Goal: Register for event/course

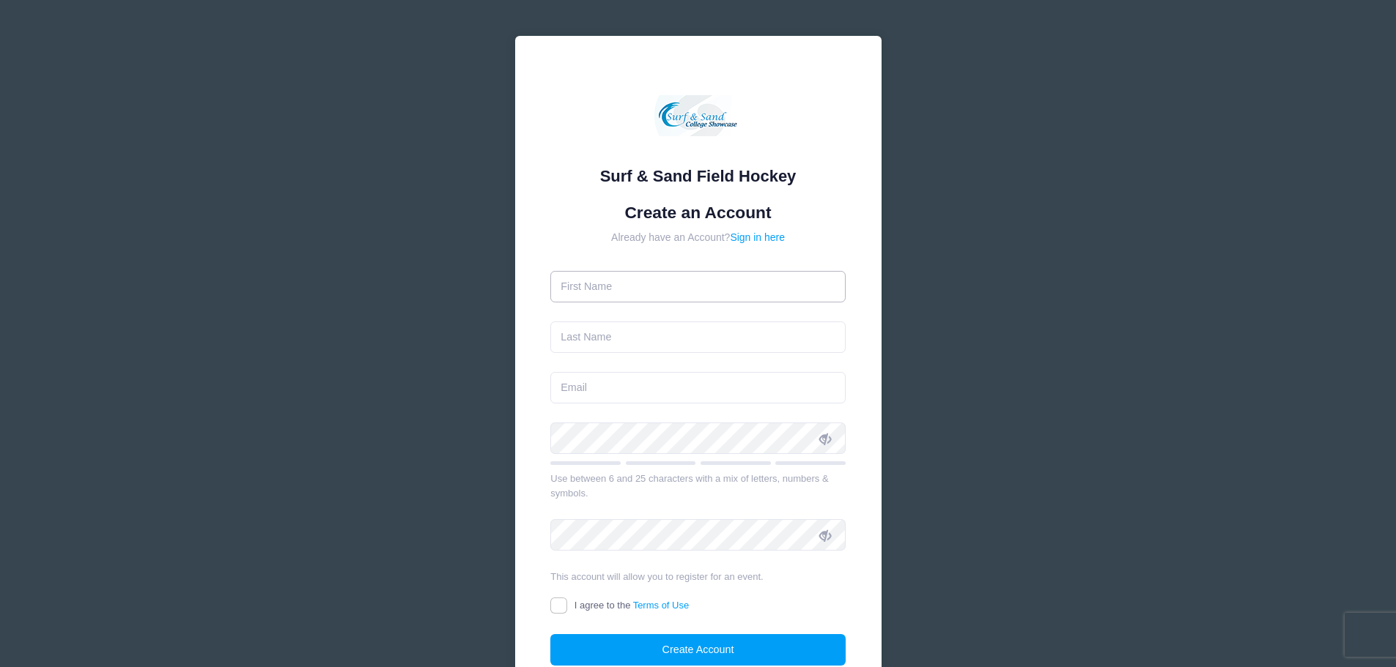
drag, startPoint x: 0, startPoint y: 0, endPoint x: 644, endPoint y: 293, distance: 707.5
click at [644, 293] on input "text" at bounding box center [697, 287] width 295 height 32
type input "Tracy"
type input "[PERSON_NAME]"
type input "[EMAIL_ADDRESS][DOMAIN_NAME]"
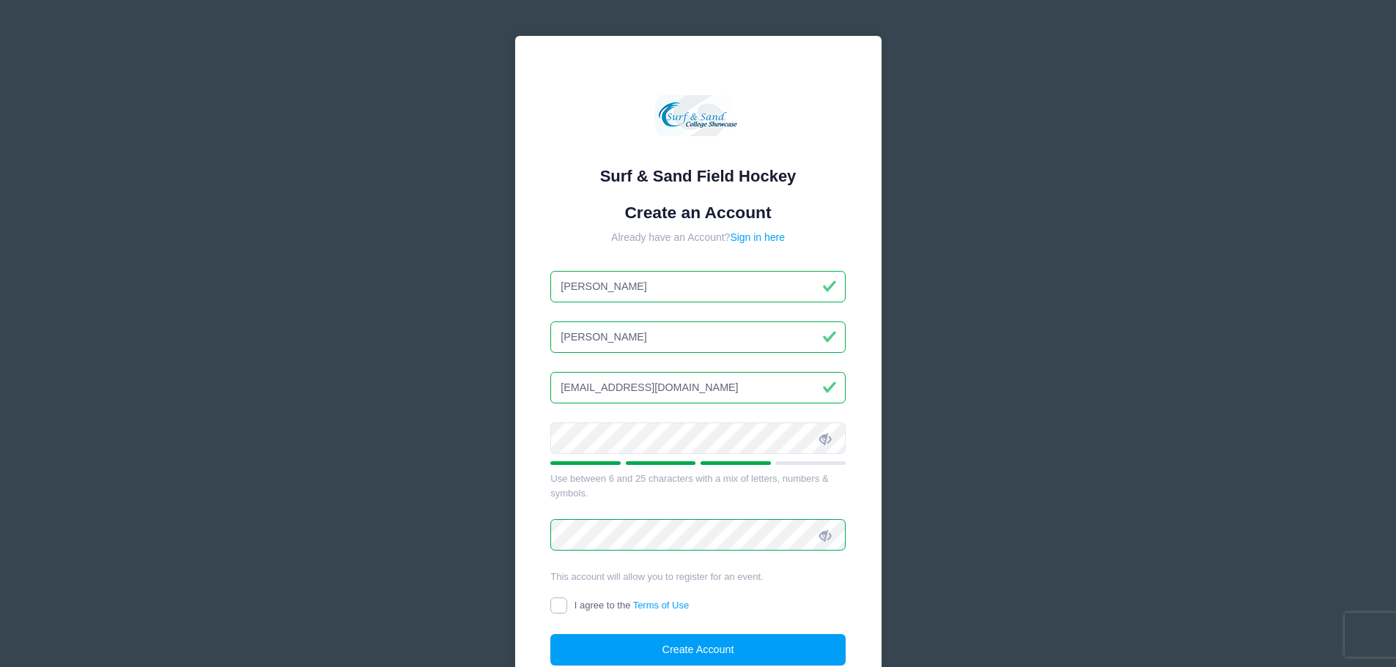
click at [556, 607] on input "I agree to the Terms of Use" at bounding box center [558, 606] width 17 height 17
checkbox input "true"
click at [733, 643] on button "Create Account" at bounding box center [697, 650] width 295 height 32
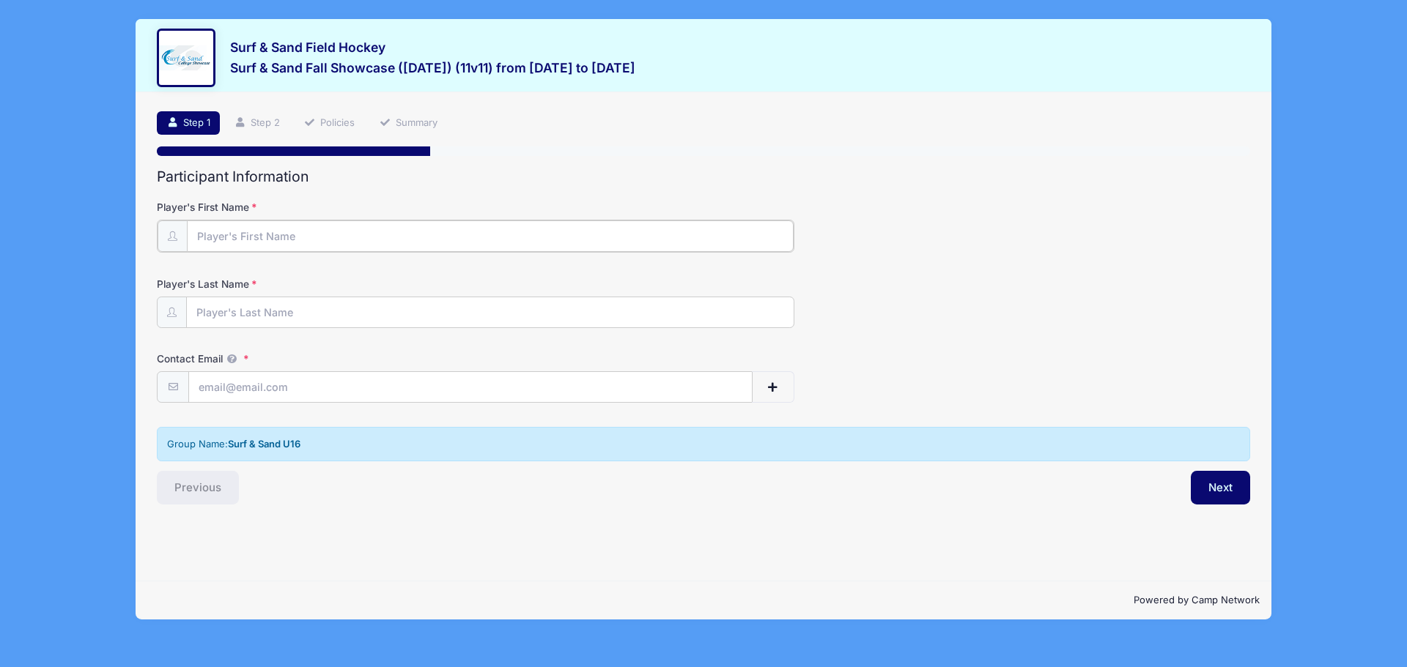
click at [244, 237] on input "Player's First Name" at bounding box center [490, 237] width 607 height 32
type input "Lauren"
type input "[PERSON_NAME]"
type input "[EMAIL_ADDRESS][DOMAIN_NAME]"
click at [1220, 489] on button "Next" at bounding box center [1220, 487] width 59 height 34
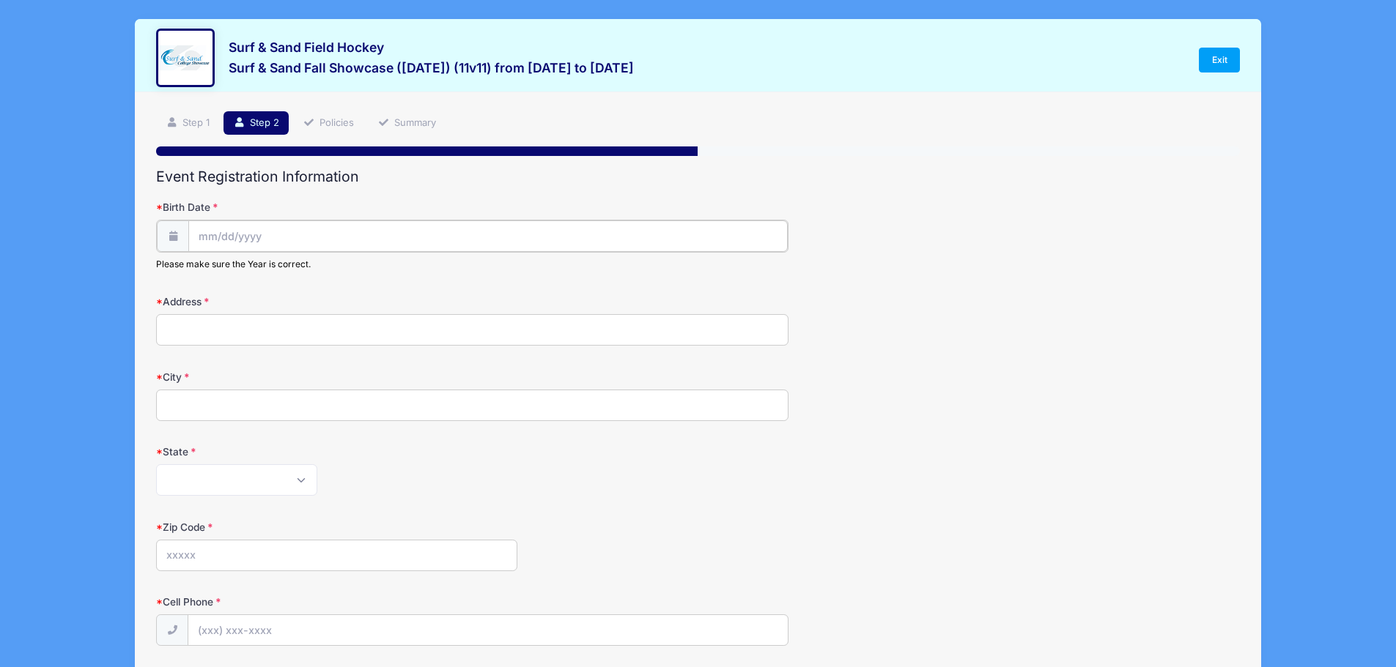
click at [289, 229] on input "Birth Date" at bounding box center [487, 237] width 599 height 32
click at [200, 229] on input "Birth Date" at bounding box center [487, 237] width 599 height 32
click at [270, 273] on select "January February March April May June July August September October November De…" at bounding box center [264, 275] width 65 height 19
select select "0"
click at [232, 266] on select "January February March April May June July August September October November De…" at bounding box center [264, 275] width 65 height 19
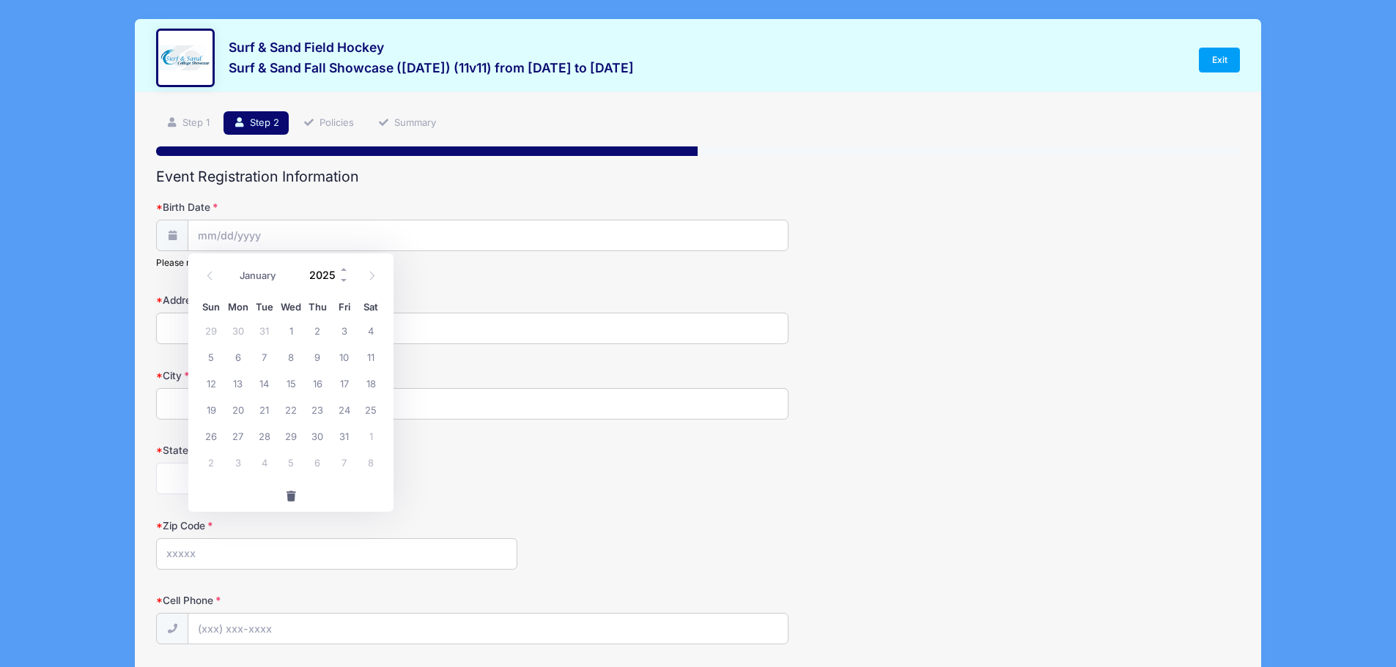
click at [327, 279] on input "2025" at bounding box center [326, 275] width 48 height 22
click at [345, 281] on span at bounding box center [344, 280] width 10 height 11
click at [344, 280] on span at bounding box center [344, 280] width 10 height 11
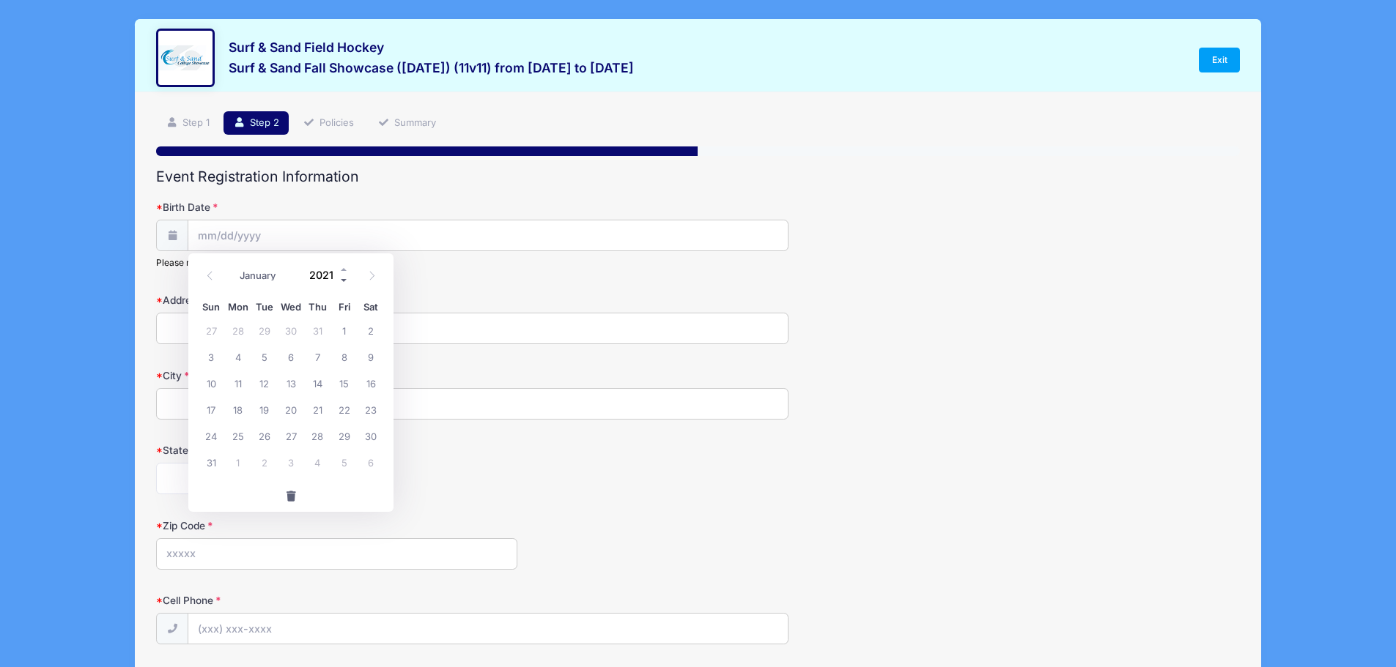
click at [344, 280] on span at bounding box center [344, 280] width 10 height 11
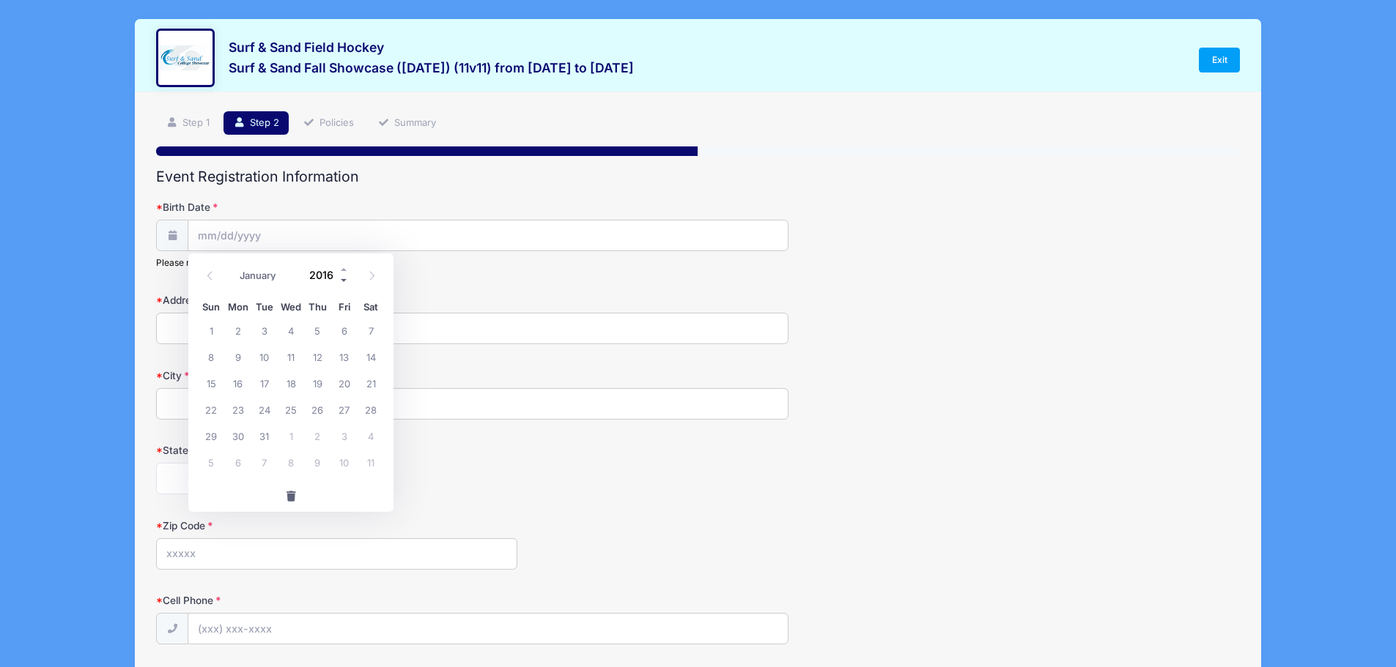
click at [344, 280] on span at bounding box center [344, 280] width 10 height 11
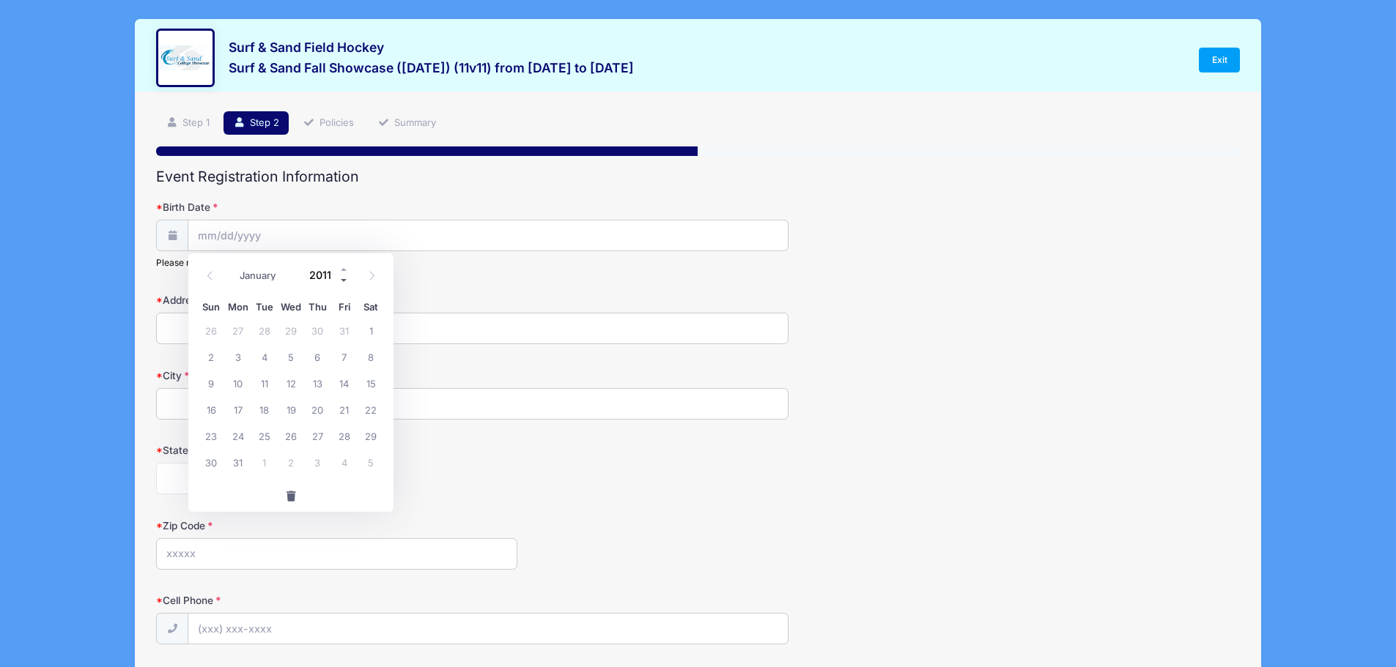
click at [344, 280] on span at bounding box center [344, 280] width 10 height 11
type input "2010"
click at [212, 356] on span "3" at bounding box center [211, 357] width 26 height 26
type input "[DATE]"
click at [205, 336] on input "Address" at bounding box center [472, 329] width 632 height 32
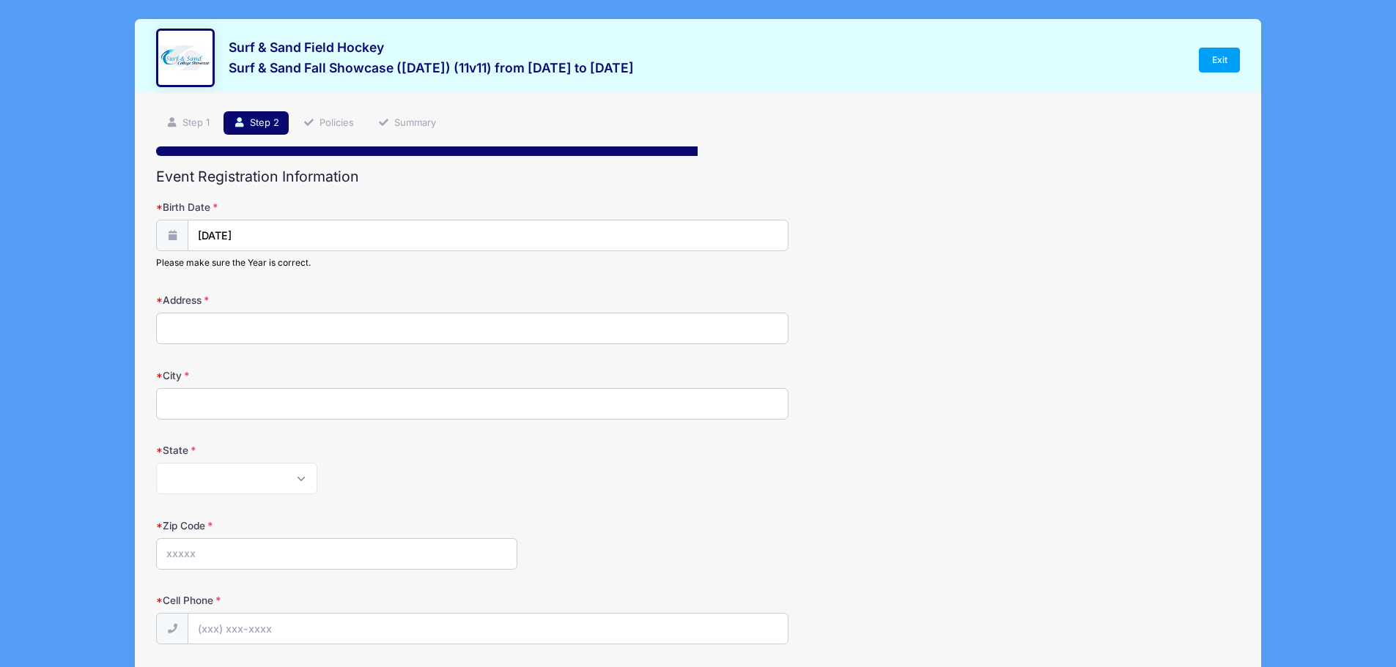
type input "[STREET_ADDRESS][PERSON_NAME]"
type input "East Freehold"
select select "NJ"
type input "07728"
type input "[PHONE_NUMBER]"
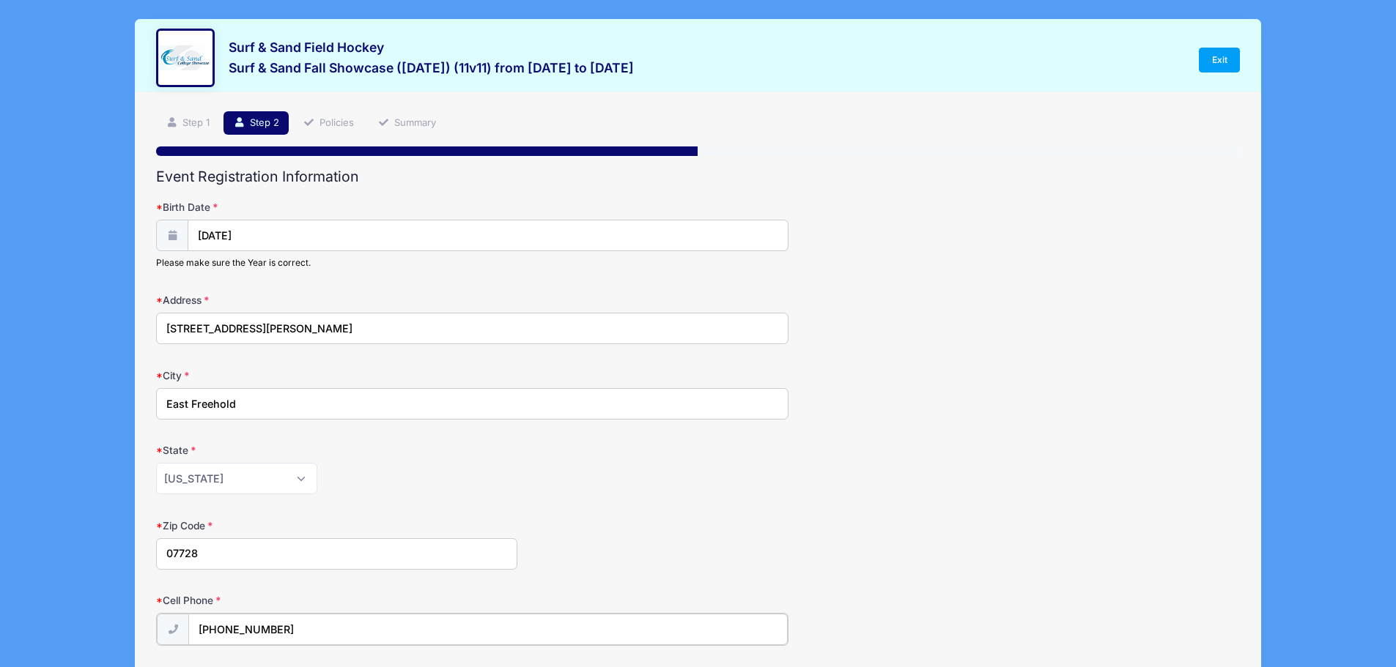
type input "[EMAIL_ADDRESS][DOMAIN_NAME]"
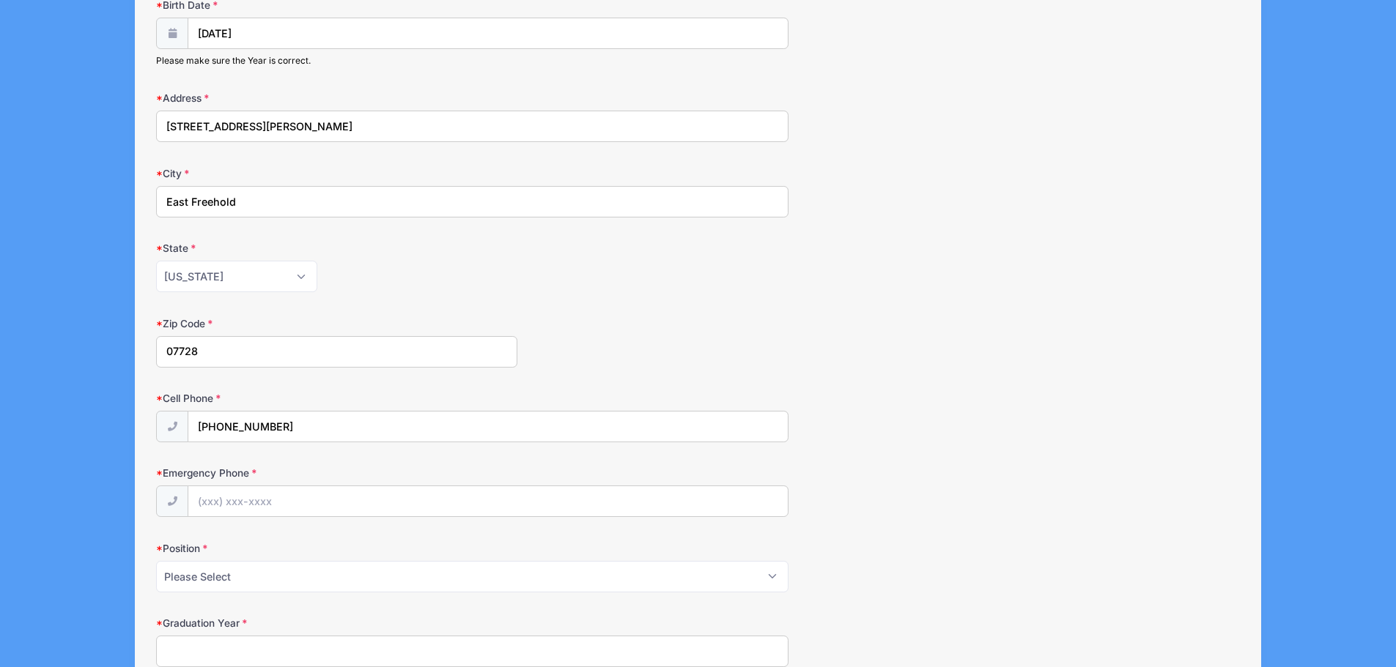
scroll to position [293, 0]
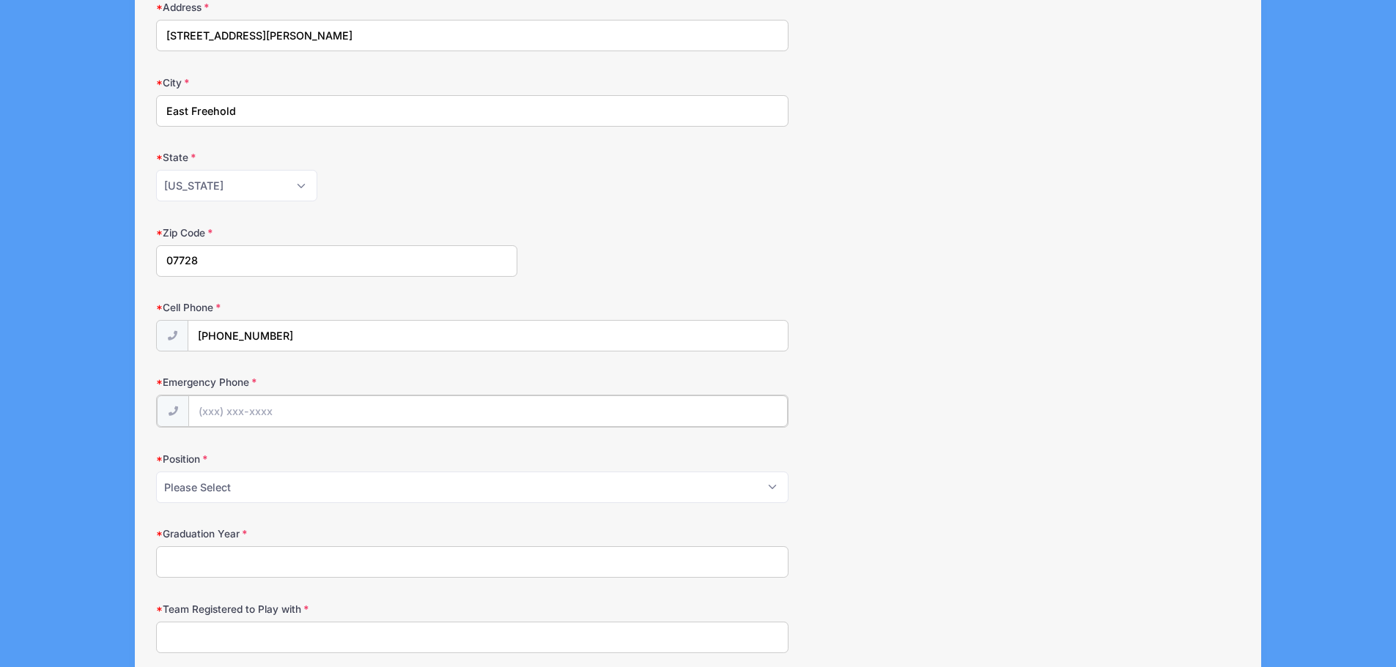
drag, startPoint x: 229, startPoint y: 412, endPoint x: 267, endPoint y: 396, distance: 41.4
click at [229, 412] on input "Emergency Phone" at bounding box center [487, 412] width 599 height 32
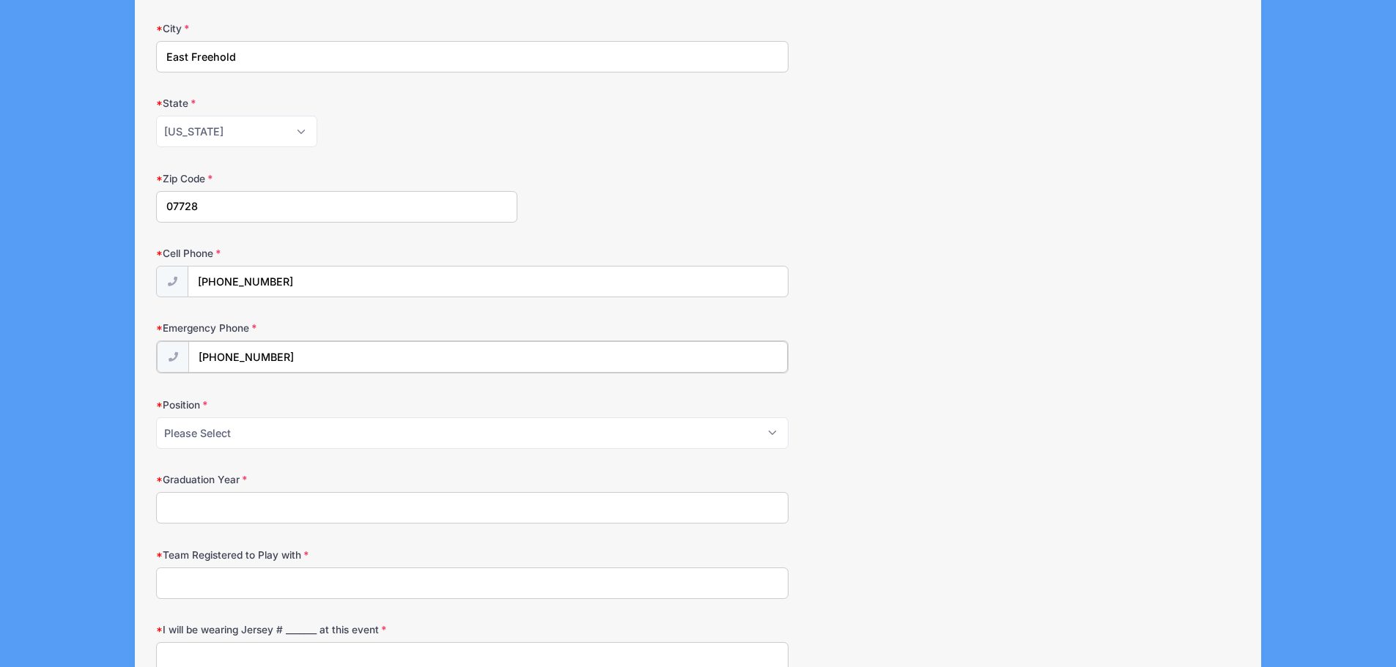
scroll to position [440, 0]
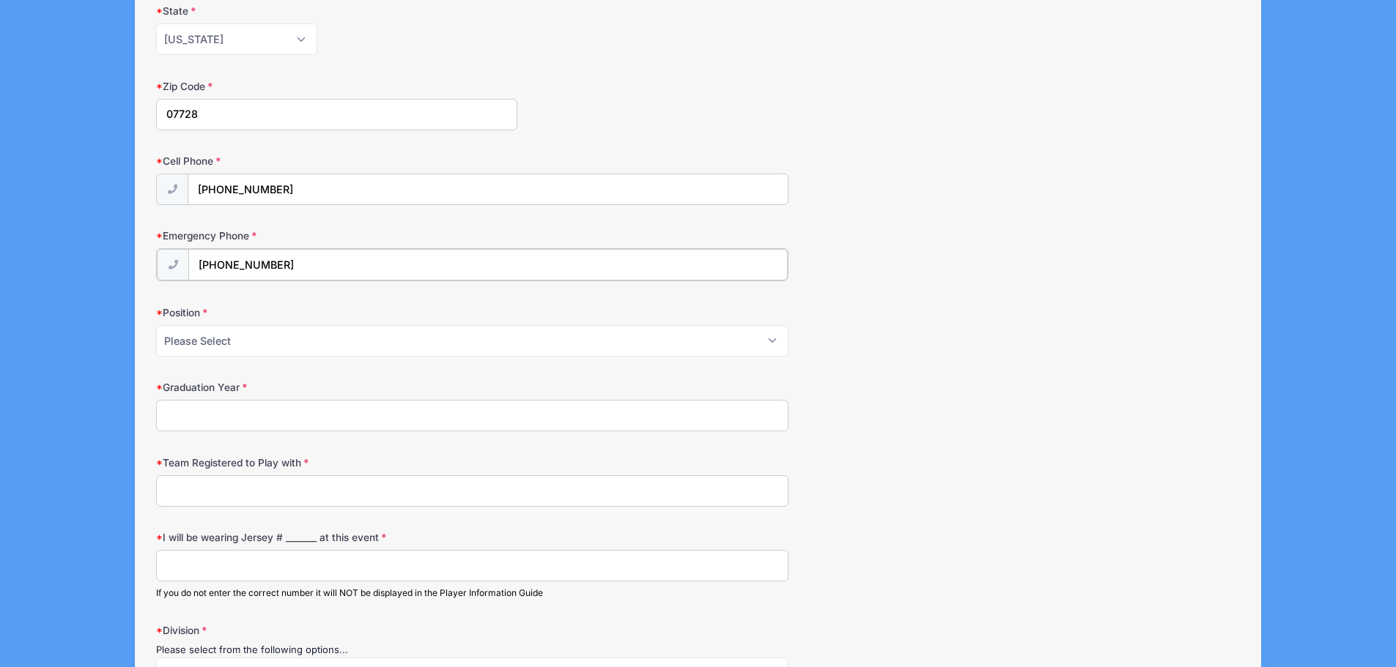
type input "[PHONE_NUMBER]"
click at [772, 342] on select "Please Select Forward Midfielder Fullback Goalie" at bounding box center [472, 340] width 632 height 32
select select "Midfielder"
click at [156, 324] on select "Please Select Forward Midfielder Fullback Goalie" at bounding box center [472, 340] width 632 height 32
click at [204, 420] on input "Graduation Year" at bounding box center [472, 415] width 632 height 32
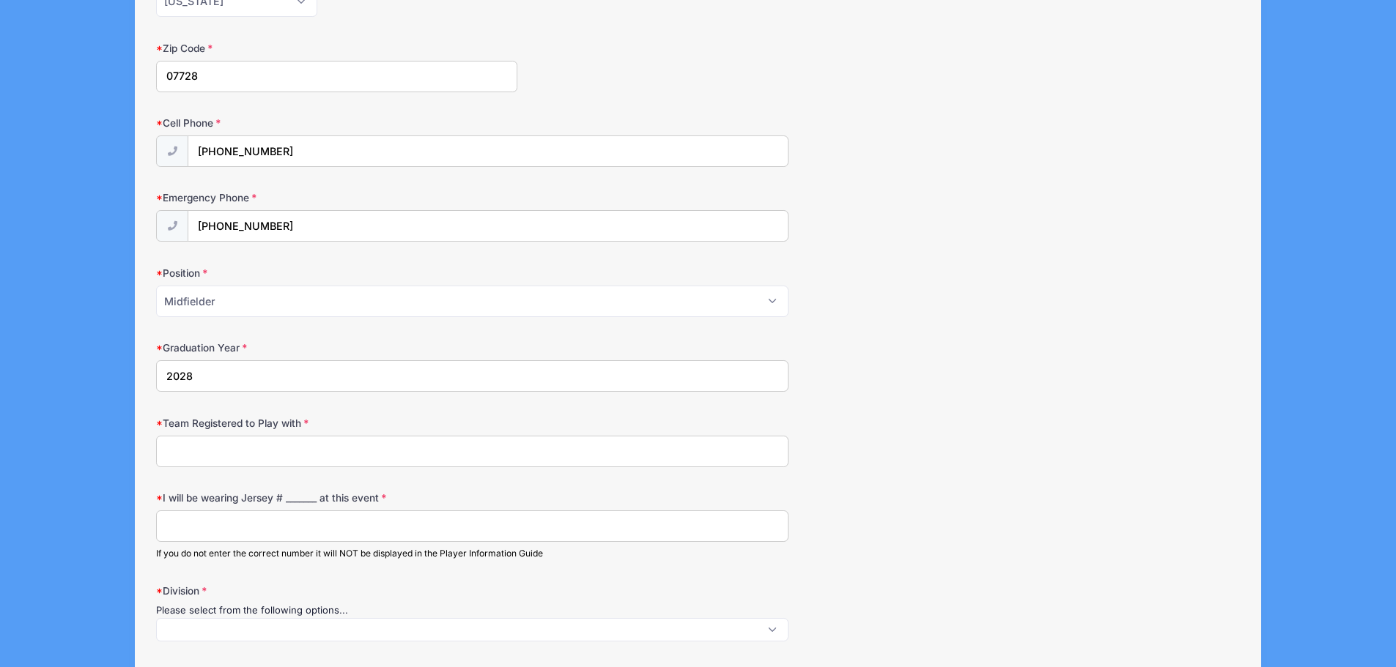
scroll to position [513, 0]
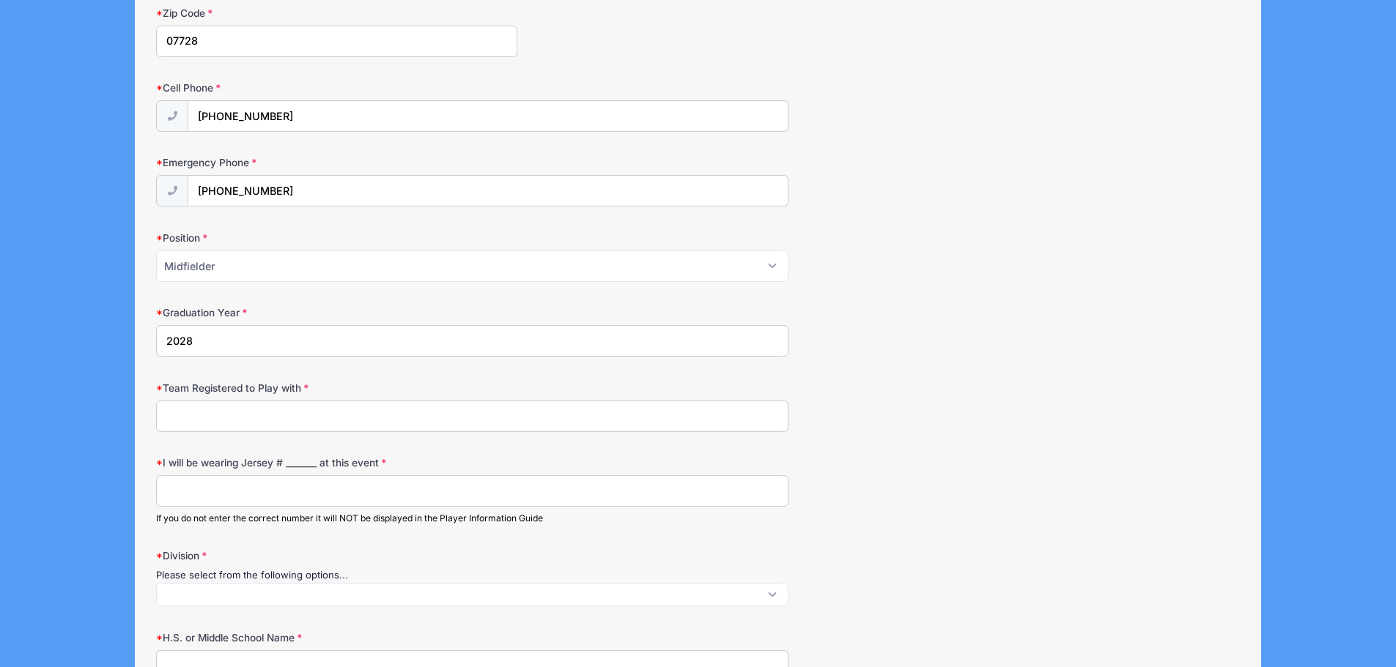
type input "2028"
click at [182, 418] on input "Team Registered to Play with" at bounding box center [472, 417] width 632 height 32
type input "U16"
click at [211, 500] on input "I will be wearing Jersey # _______ at this event" at bounding box center [472, 491] width 632 height 32
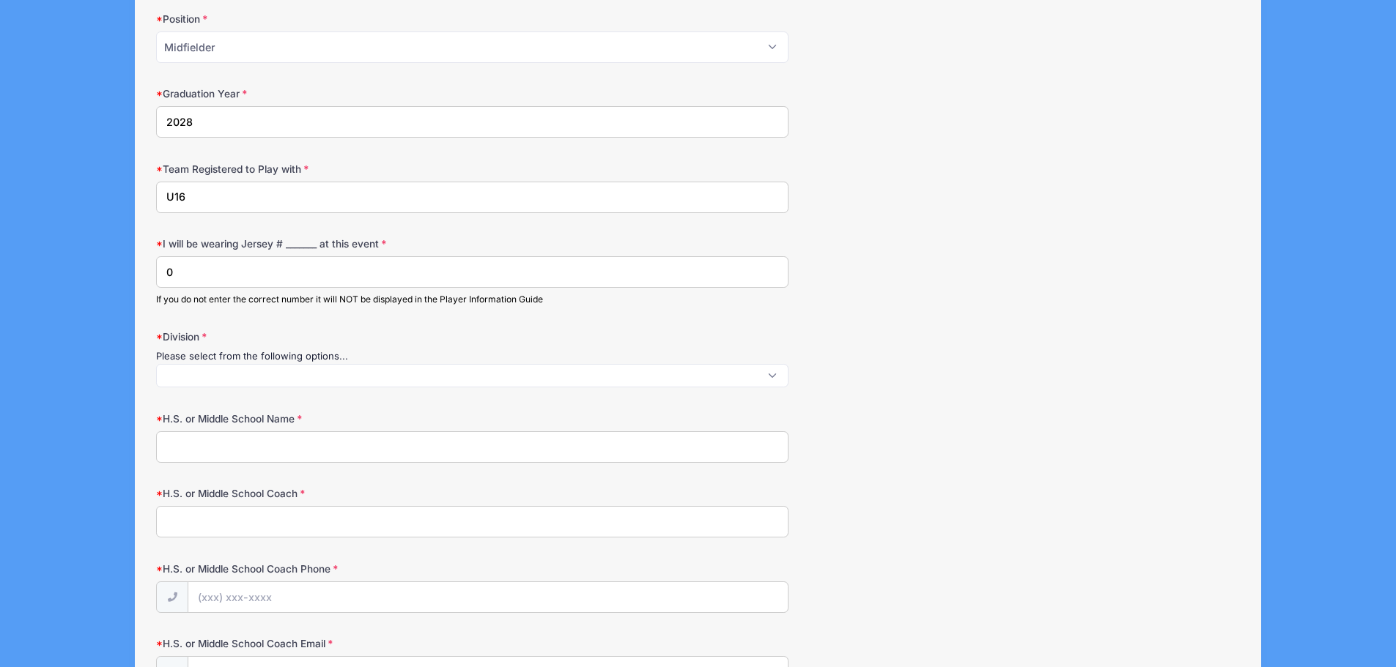
scroll to position [733, 0]
type input "0"
click at [774, 371] on span at bounding box center [472, 374] width 632 height 23
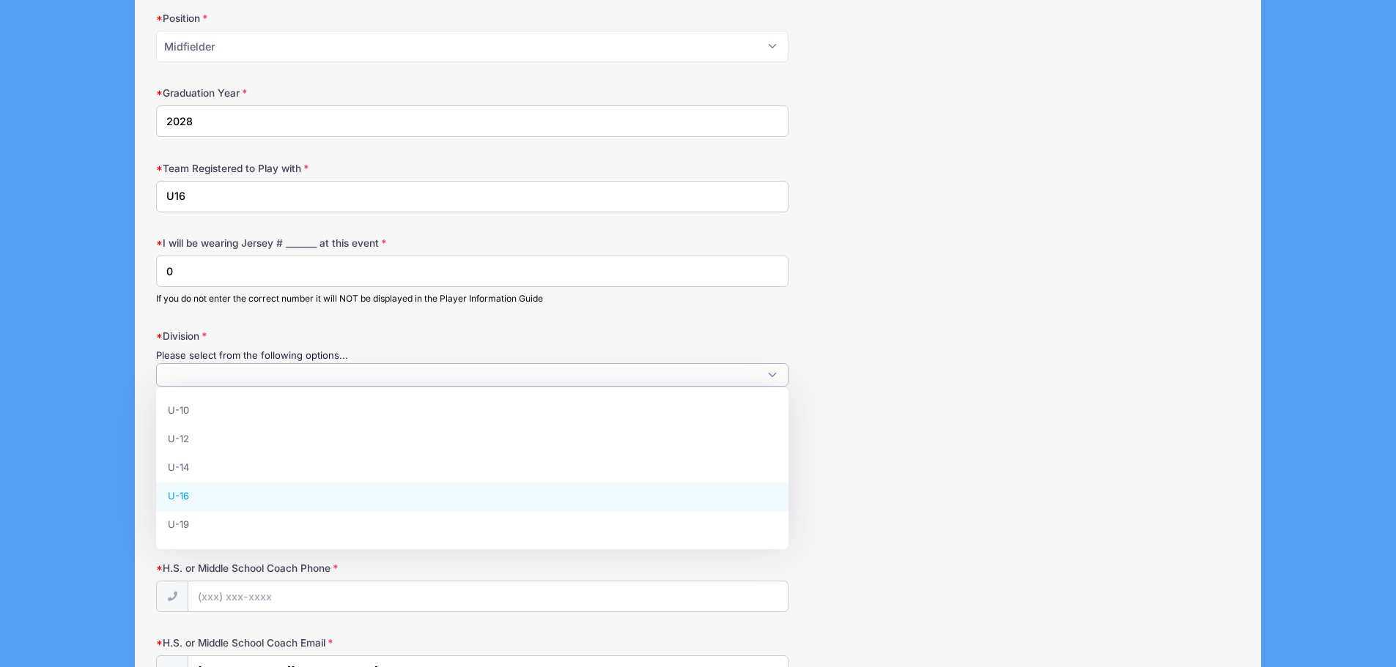
select select "U-16"
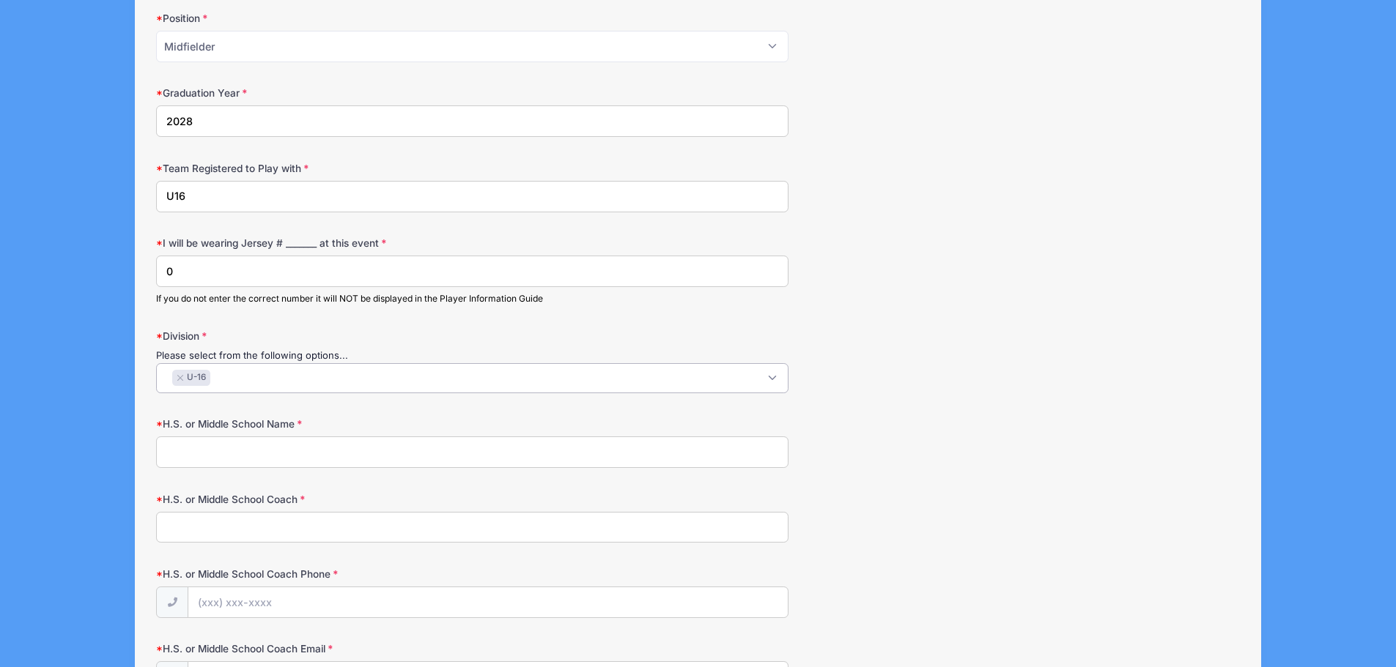
scroll to position [40, 0]
drag, startPoint x: 200, startPoint y: 193, endPoint x: 148, endPoint y: 200, distance: 52.4
click at [148, 200] on div "Step 2 /7 Step 1 Step 2 Policies Summary Participant Information Player's First…" at bounding box center [698, 328] width 1127 height 1936
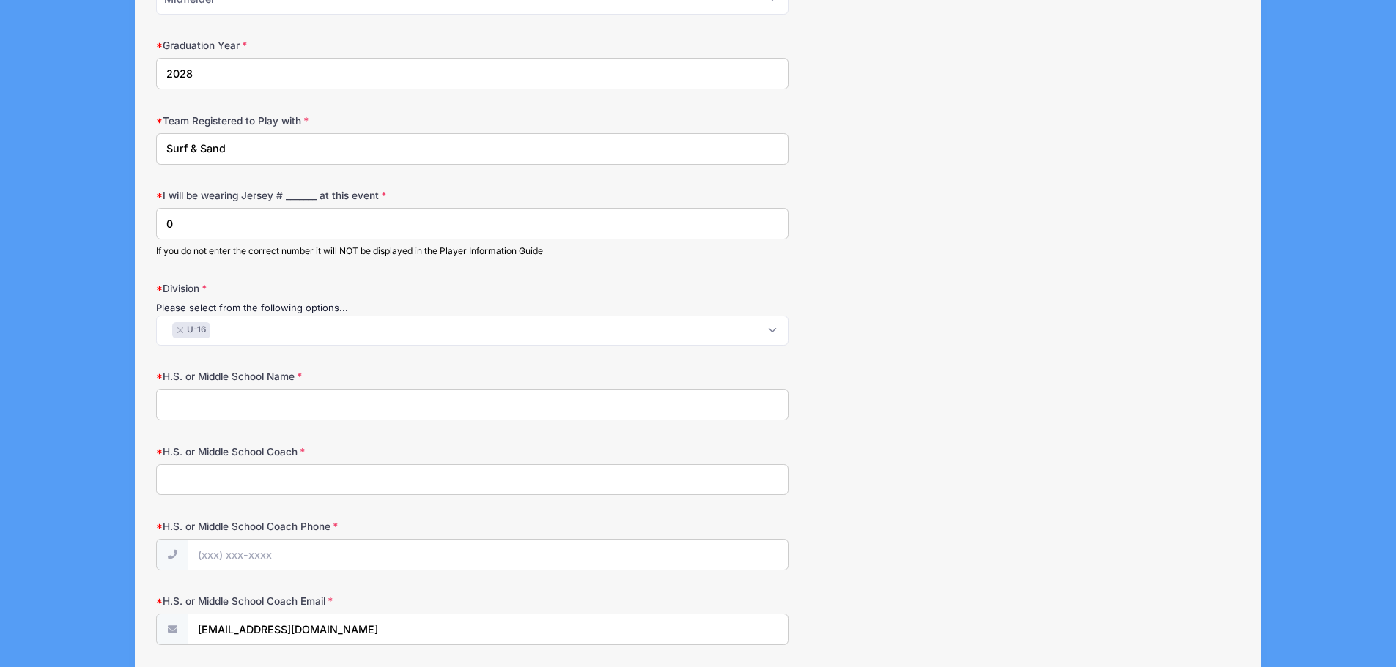
scroll to position [806, 0]
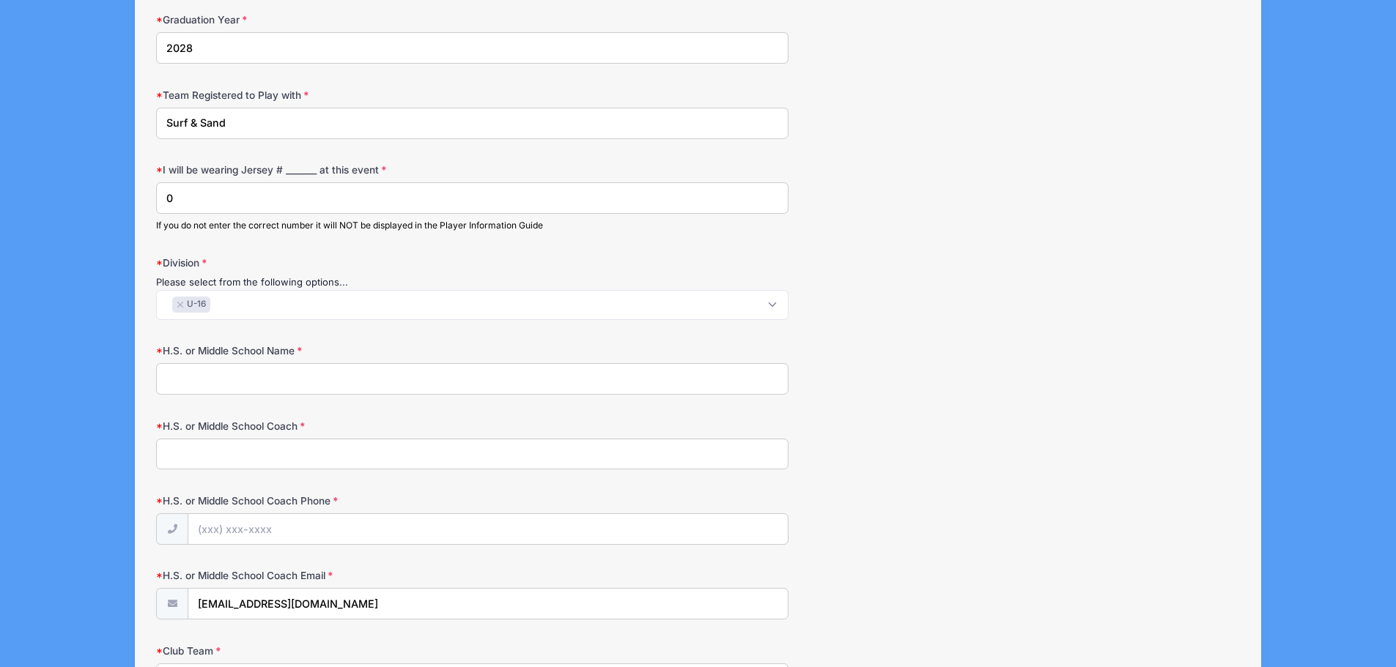
type input "Surf & Sand"
click at [182, 385] on input "H.S. or Middle School Name" at bounding box center [472, 379] width 632 height 32
type input "[GEOGRAPHIC_DATA]"
type input "[PERSON_NAME]"
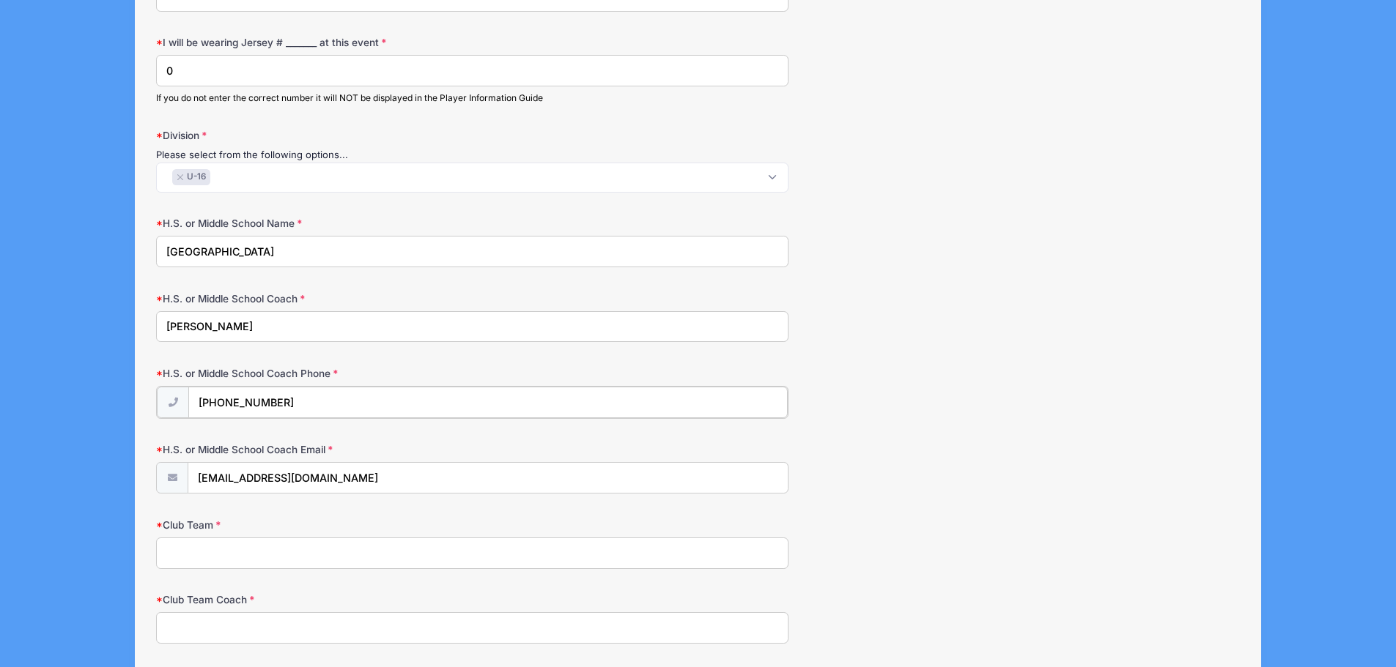
scroll to position [952, 0]
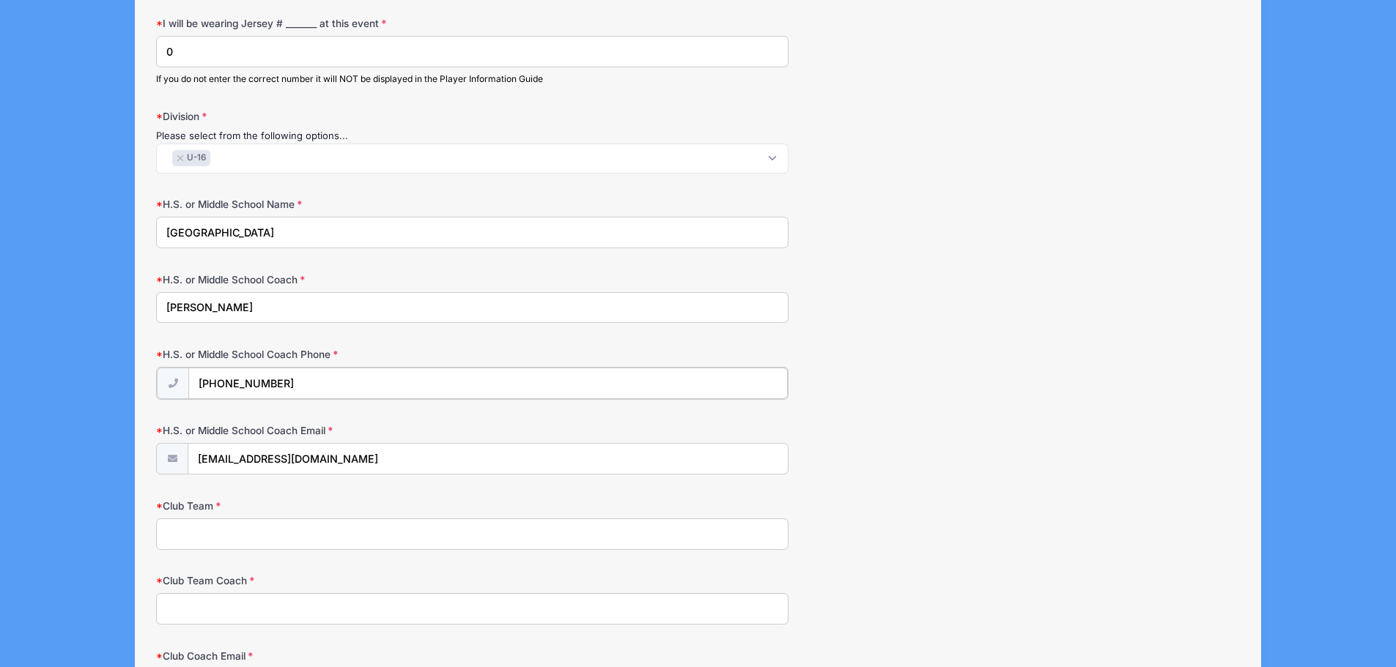
type input "[PHONE_NUMBER]"
drag, startPoint x: 330, startPoint y: 460, endPoint x: 173, endPoint y: 461, distance: 156.8
click at [173, 461] on div "[EMAIL_ADDRESS][DOMAIN_NAME]" at bounding box center [472, 458] width 632 height 33
click at [202, 306] on input "[PERSON_NAME]" at bounding box center [472, 308] width 632 height 32
type input "[PERSON_NAME]"
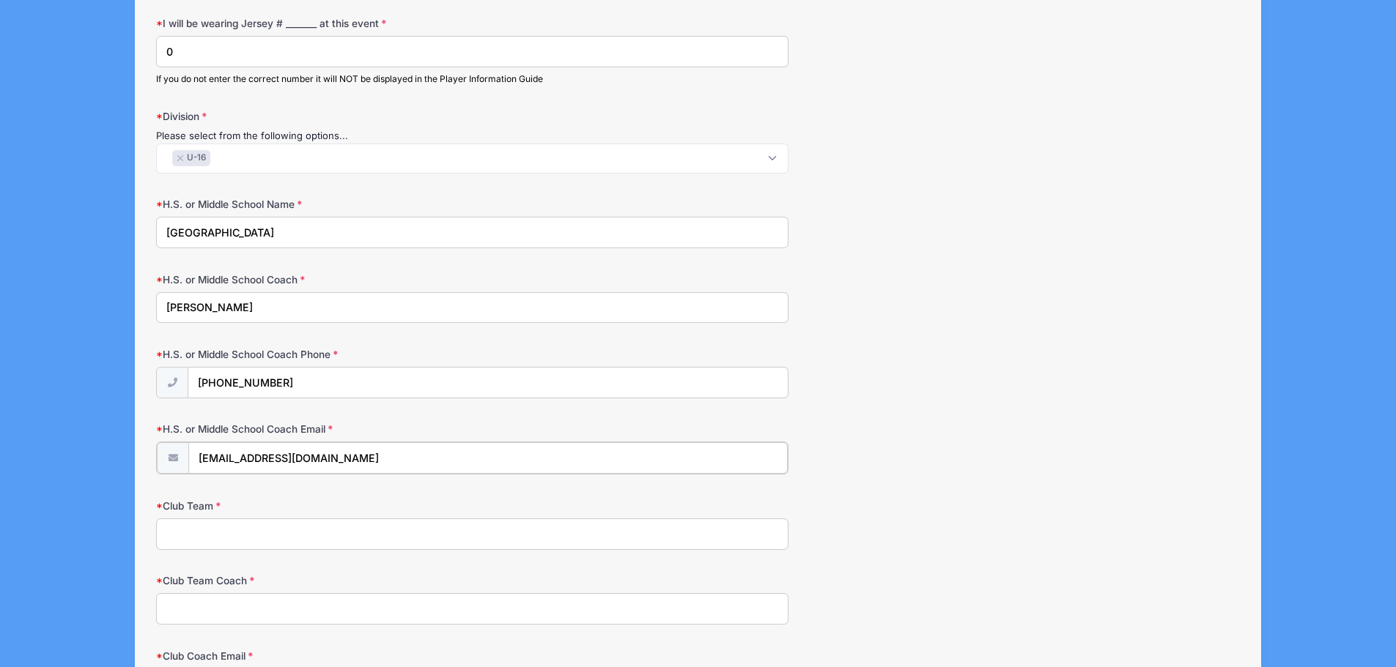
drag, startPoint x: 340, startPoint y: 459, endPoint x: 171, endPoint y: 468, distance: 169.5
click at [171, 468] on div "[EMAIL_ADDRESS][DOMAIN_NAME]" at bounding box center [472, 458] width 632 height 33
type input "[PERSON_NAME][EMAIL_ADDRESS][PERSON_NAME][DOMAIN_NAME]"
click at [222, 538] on input "Club Team" at bounding box center [472, 533] width 632 height 32
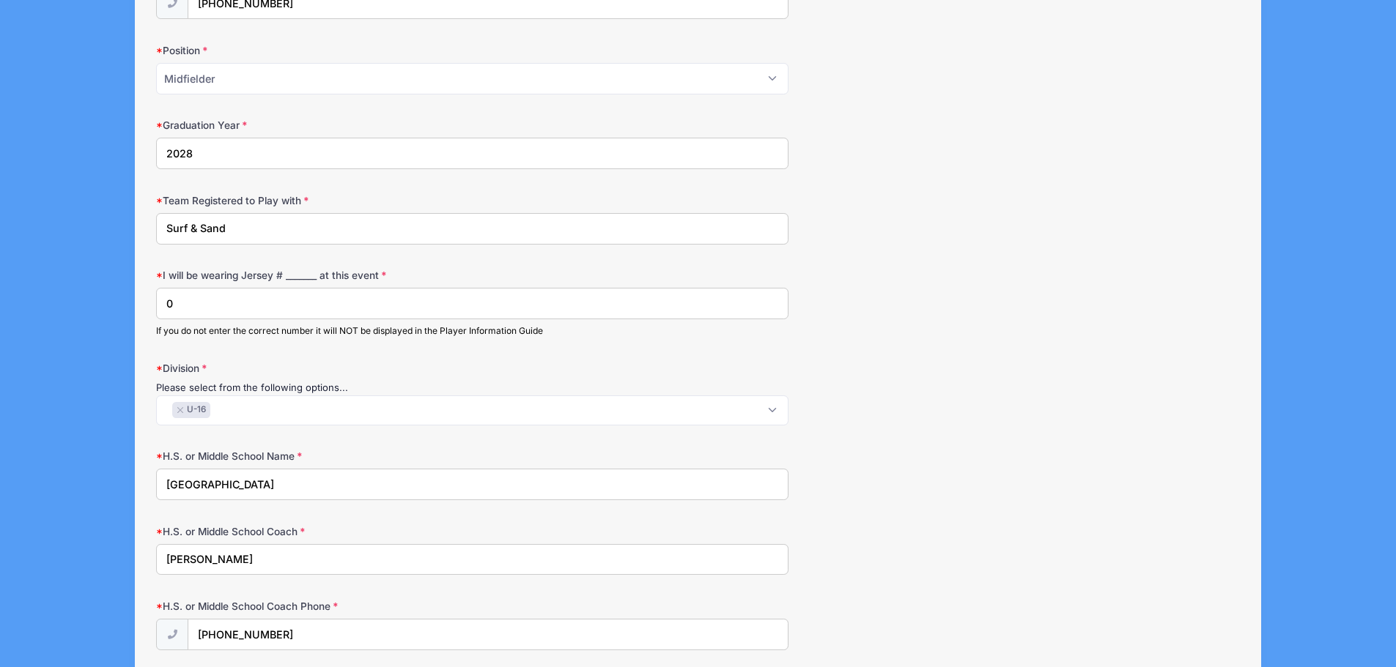
scroll to position [659, 0]
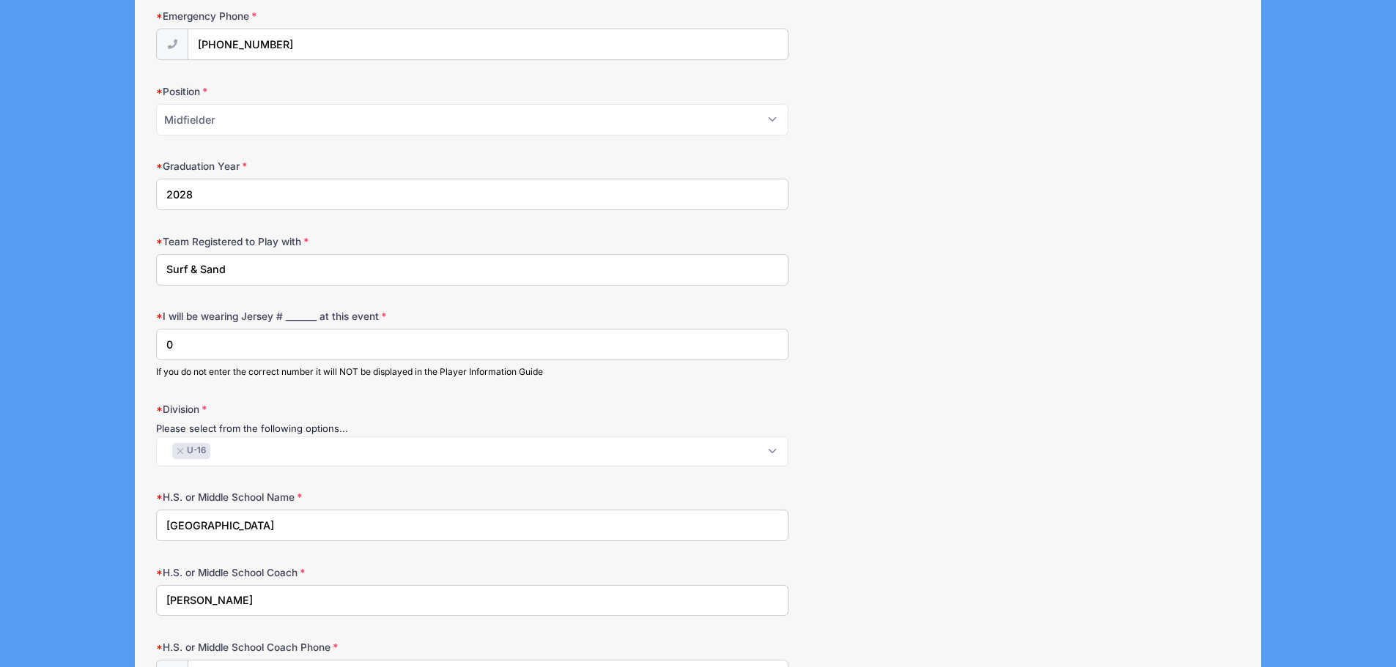
drag, startPoint x: 223, startPoint y: 269, endPoint x: 125, endPoint y: 273, distance: 99.0
click at [125, 273] on div "Surf & Sand Field Hockey Surf & Sand Fall Showcase ([DATE]) (11v11) from [DATE]…" at bounding box center [698, 384] width 1352 height 2086
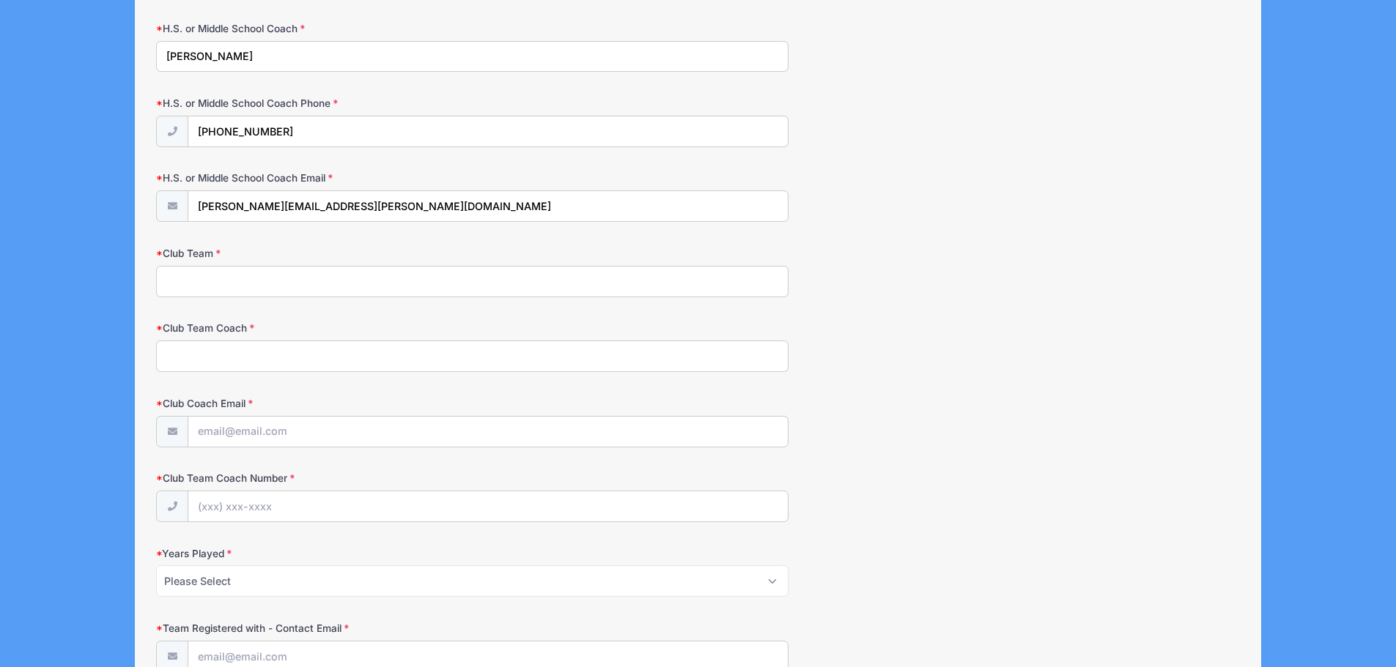
scroll to position [1245, 0]
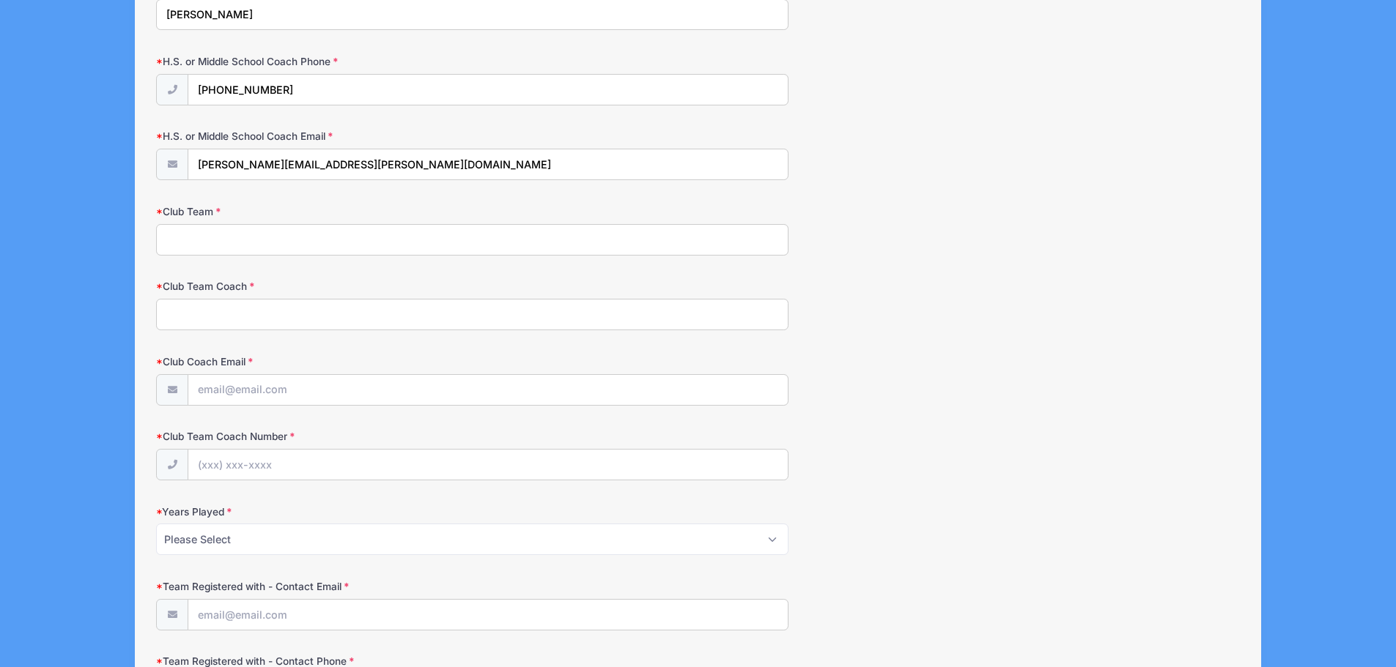
type input "Surf Squad Elite"
click at [175, 241] on input "Club Team" at bounding box center [472, 240] width 632 height 32
type input "Surf Squad Elite"
drag, startPoint x: 219, startPoint y: 327, endPoint x: 227, endPoint y: 320, distance: 10.4
click at [219, 326] on input "Club Team Coach" at bounding box center [472, 315] width 632 height 32
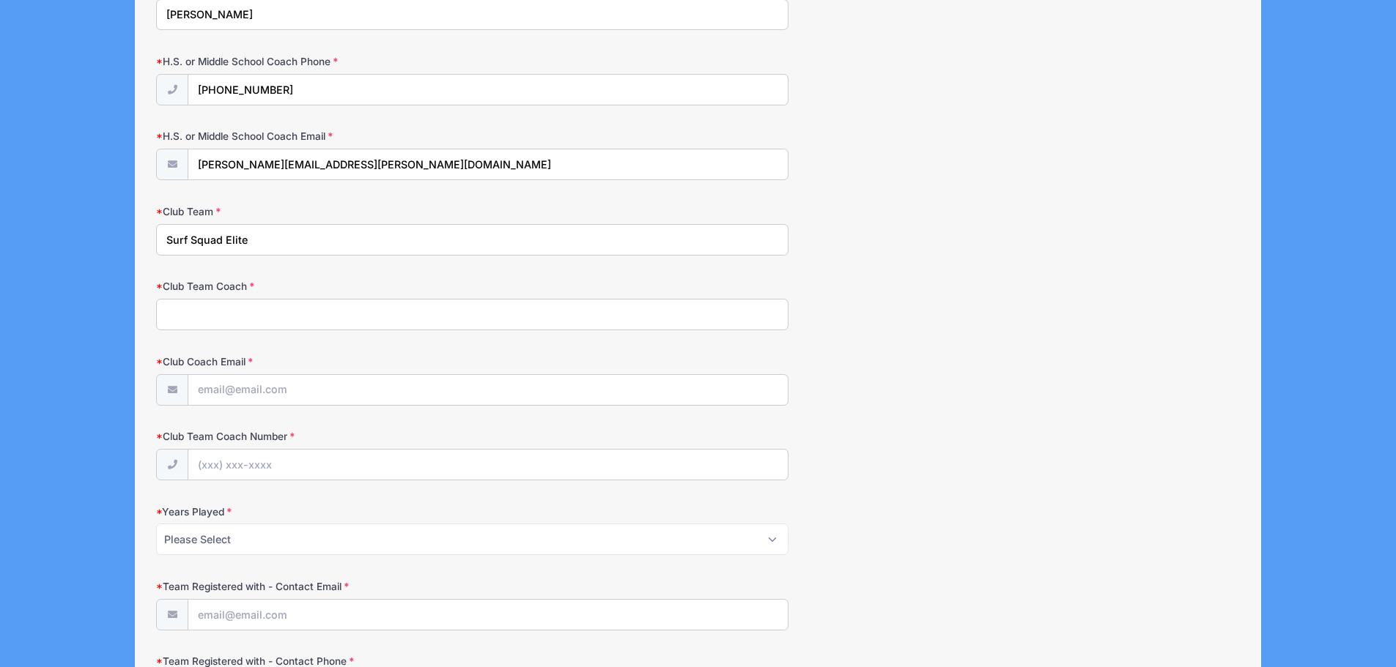
click at [216, 314] on input "Club Team Coach" at bounding box center [472, 315] width 632 height 32
click at [226, 313] on input "Club Team Coach" at bounding box center [472, 315] width 632 height 32
type input "N/A"
drag, startPoint x: 238, startPoint y: 384, endPoint x: 262, endPoint y: 387, distance: 23.6
click at [238, 384] on input "Club Coach Email" at bounding box center [487, 391] width 599 height 32
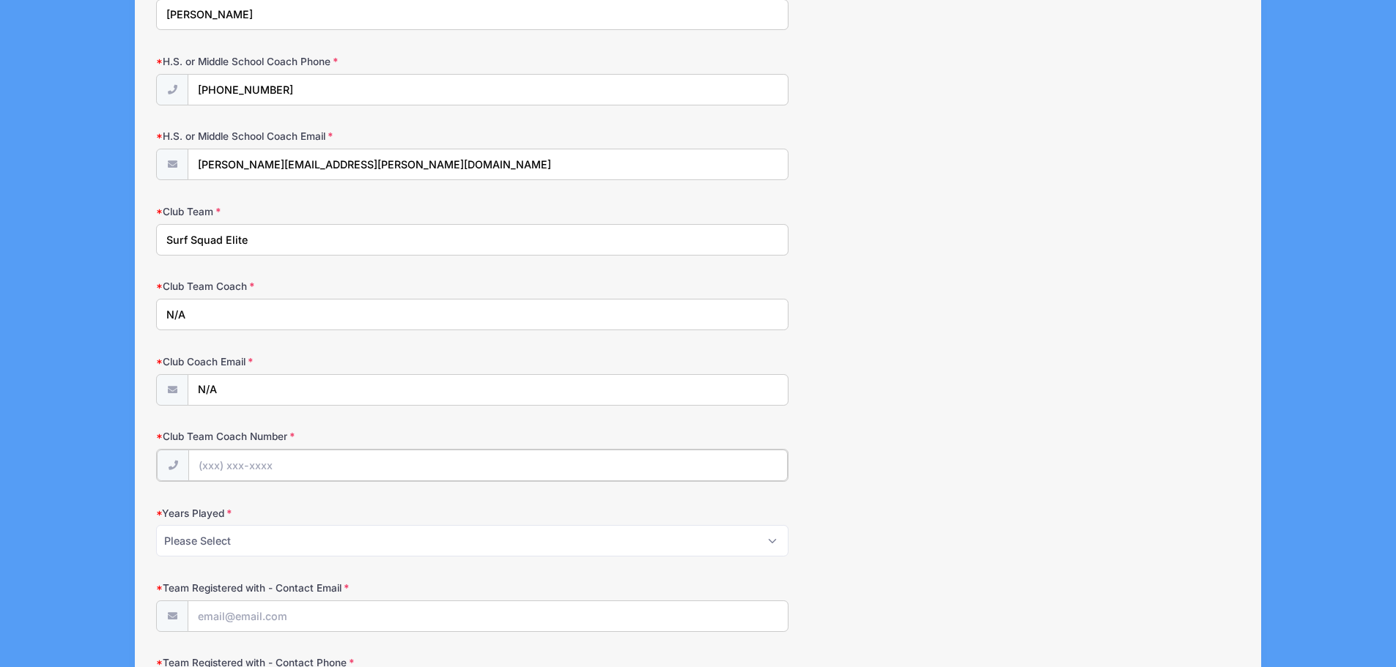
click at [239, 464] on input "Club Team Coach Number" at bounding box center [487, 466] width 599 height 32
click at [248, 467] on input "Club Team Coach Number" at bounding box center [487, 466] width 599 height 32
drag, startPoint x: 255, startPoint y: 390, endPoint x: 162, endPoint y: 393, distance: 93.1
click at [162, 393] on div "N/A" at bounding box center [472, 390] width 632 height 33
click at [236, 388] on input "surfandsand" at bounding box center [487, 391] width 599 height 32
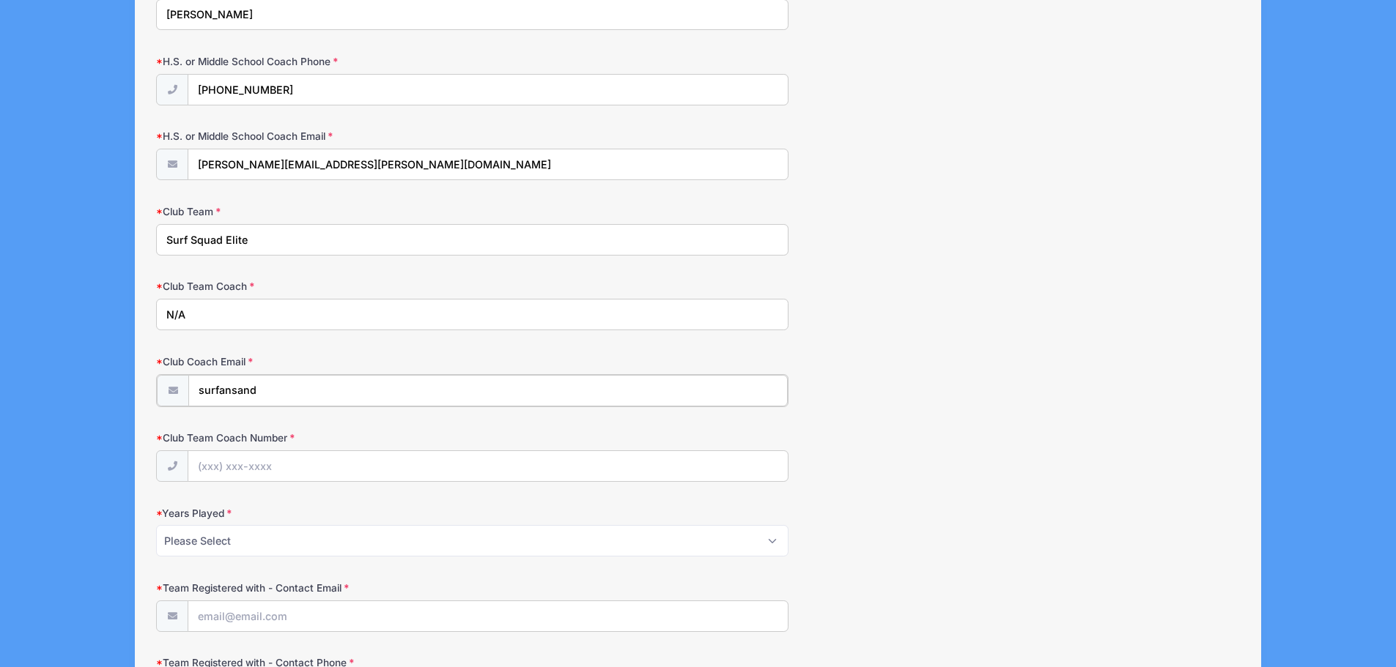
click at [223, 390] on input "surfansand" at bounding box center [487, 391] width 599 height 32
click at [270, 394] on input "surfnsand" at bounding box center [487, 391] width 599 height 32
type input "[EMAIL_ADDRESS][DOMAIN_NAME]"
click at [240, 466] on input "Club Team Coach Number" at bounding box center [487, 466] width 599 height 32
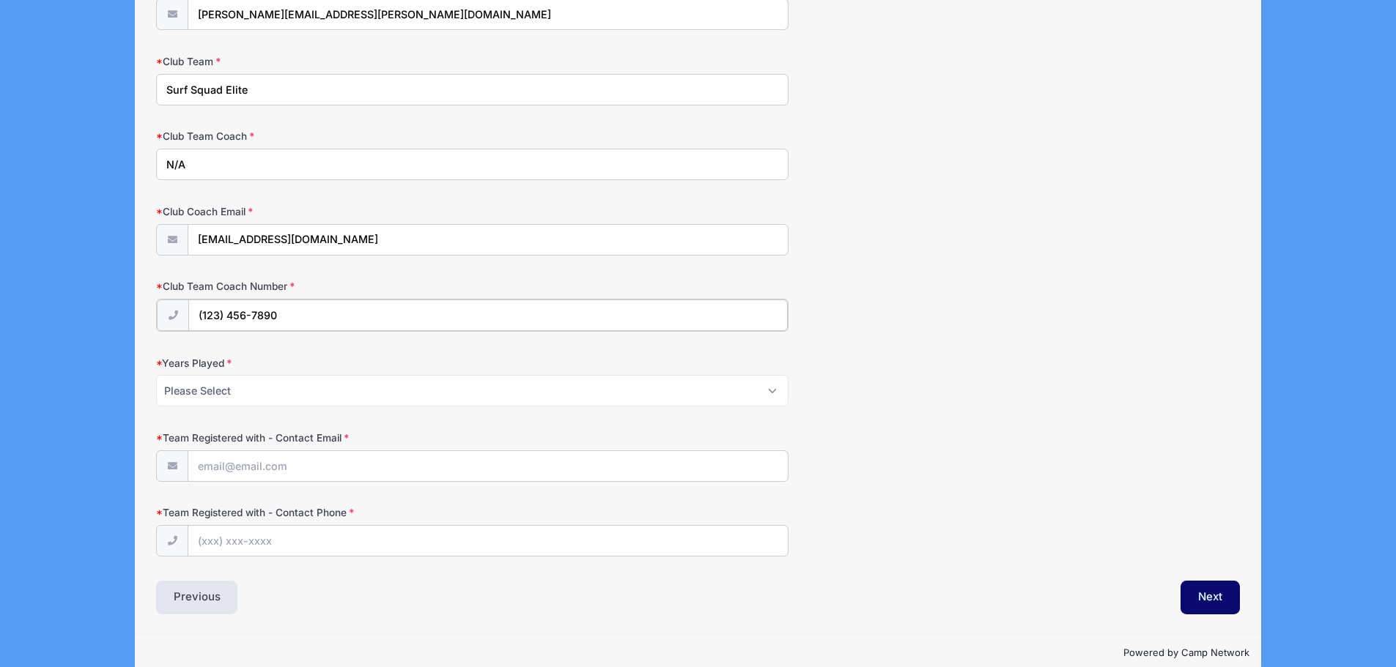
scroll to position [1420, 0]
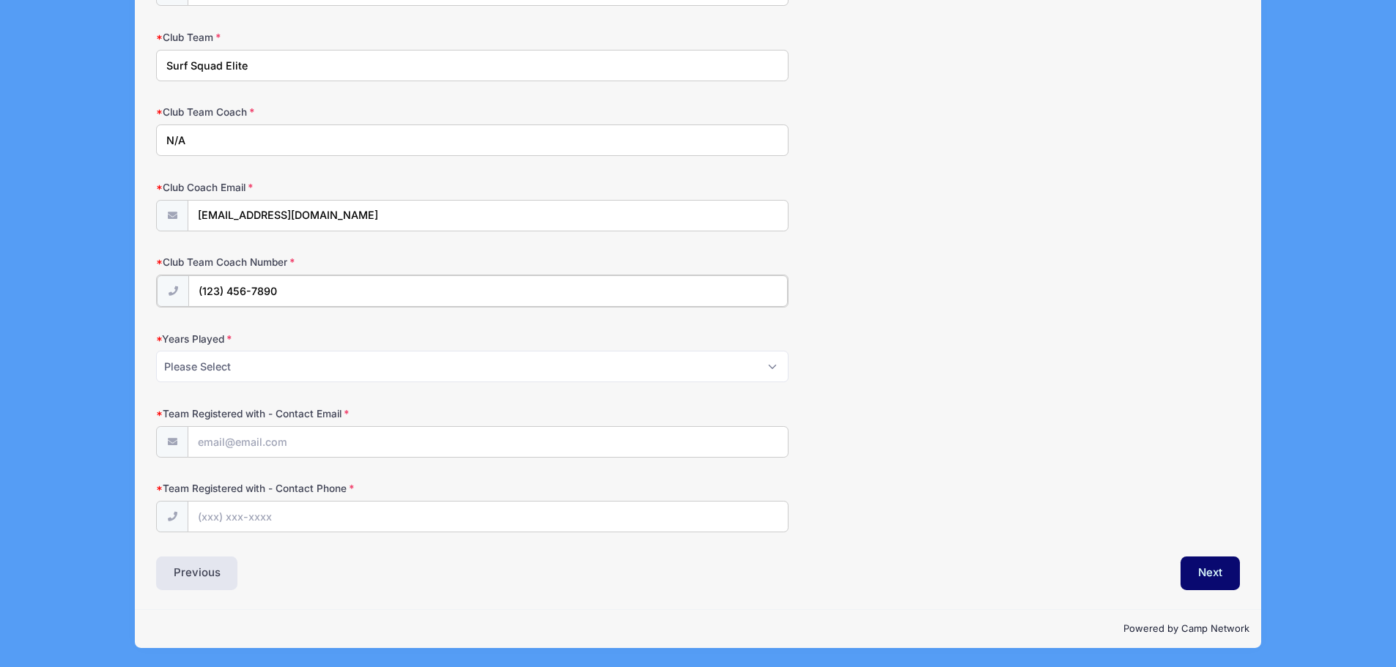
type input "(123) 456-7890"
click at [772, 370] on select "Please Select 1 2 3 4 5 6 7 8 9 10+" at bounding box center [472, 367] width 632 height 32
click at [156, 351] on select "Please Select 1 2 3 4 5 6 7 8 9 10+" at bounding box center [472, 367] width 632 height 32
click at [775, 365] on select "Please Select 1 2 3 4 5 6 7 8 9 10+" at bounding box center [472, 367] width 632 height 32
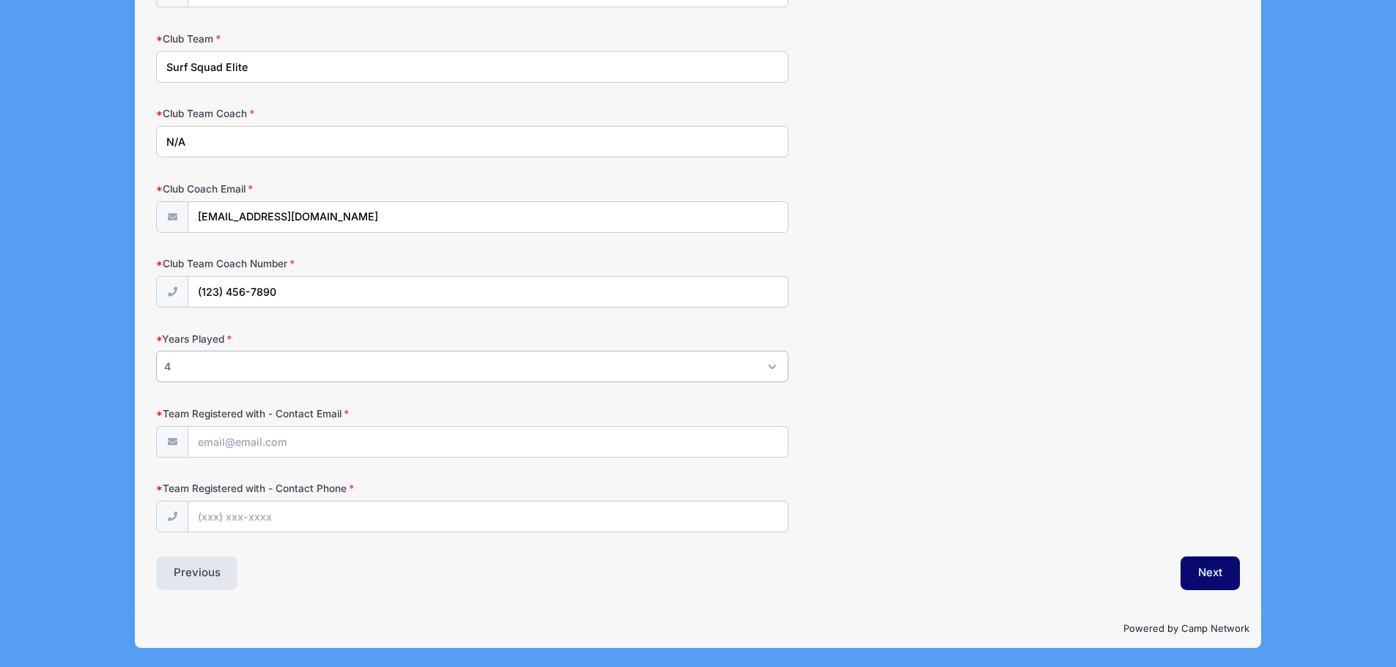
select select "3"
click at [156, 351] on select "Please Select 1 2 3 4 5 6 7 8 9 10+" at bounding box center [472, 367] width 632 height 32
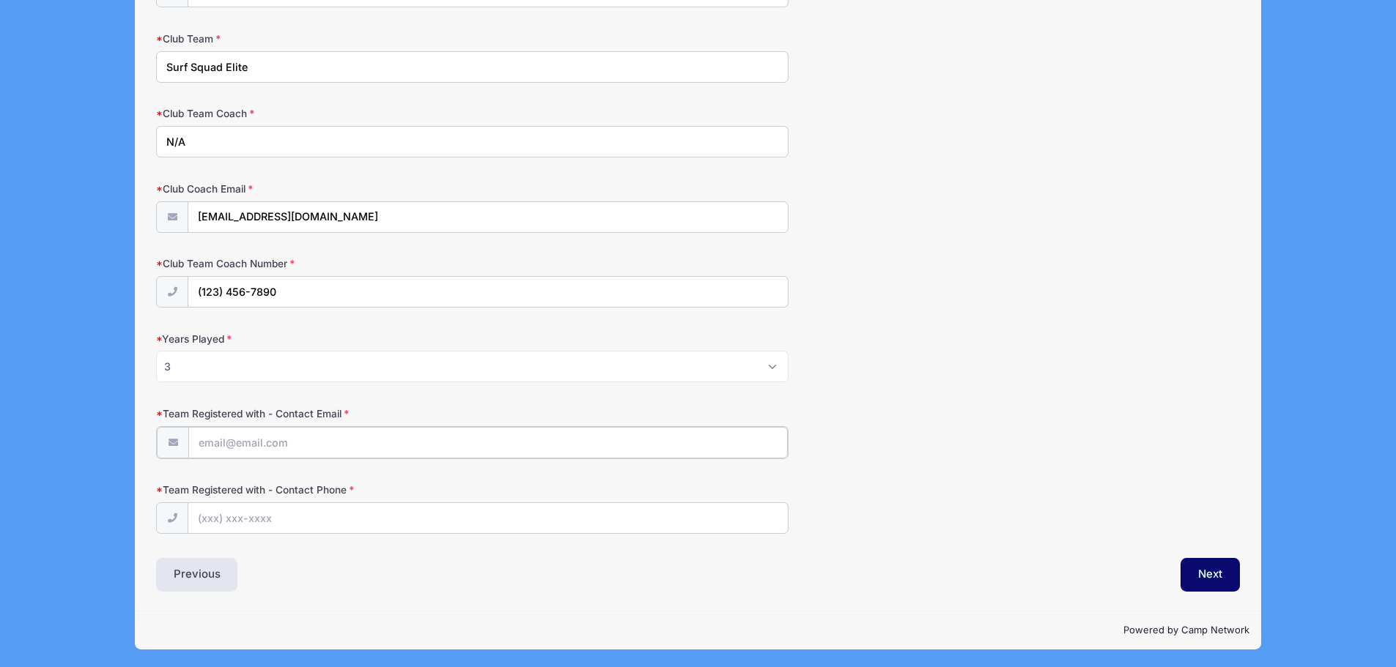
click at [313, 438] on input "Team Registered with - Contact Email" at bounding box center [487, 443] width 599 height 32
drag, startPoint x: 378, startPoint y: 213, endPoint x: 154, endPoint y: 233, distance: 225.1
click at [229, 447] on input "Team Registered with - Contact Email" at bounding box center [487, 443] width 599 height 32
paste input "[EMAIL_ADDRESS][DOMAIN_NAME]"
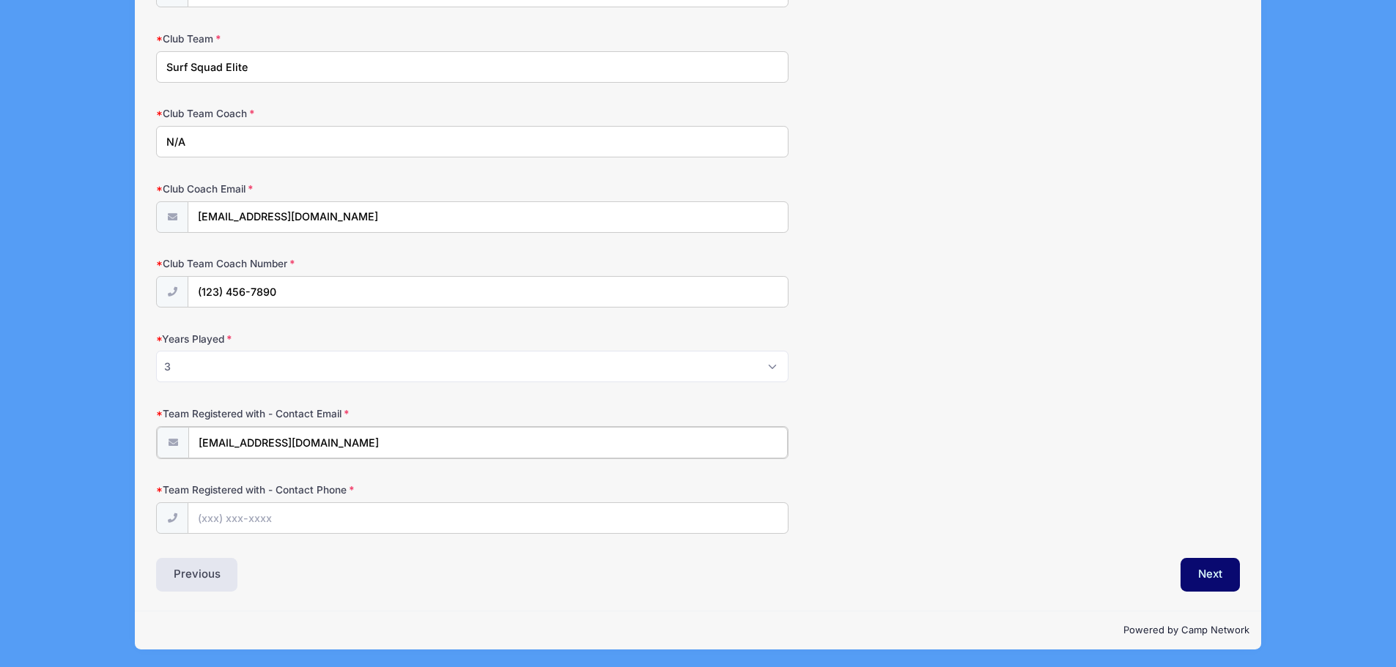
type input "[EMAIL_ADDRESS][DOMAIN_NAME]"
click at [222, 519] on input "Team Registered with - Contact Phone" at bounding box center [487, 518] width 599 height 32
type input "(123) 456-7890"
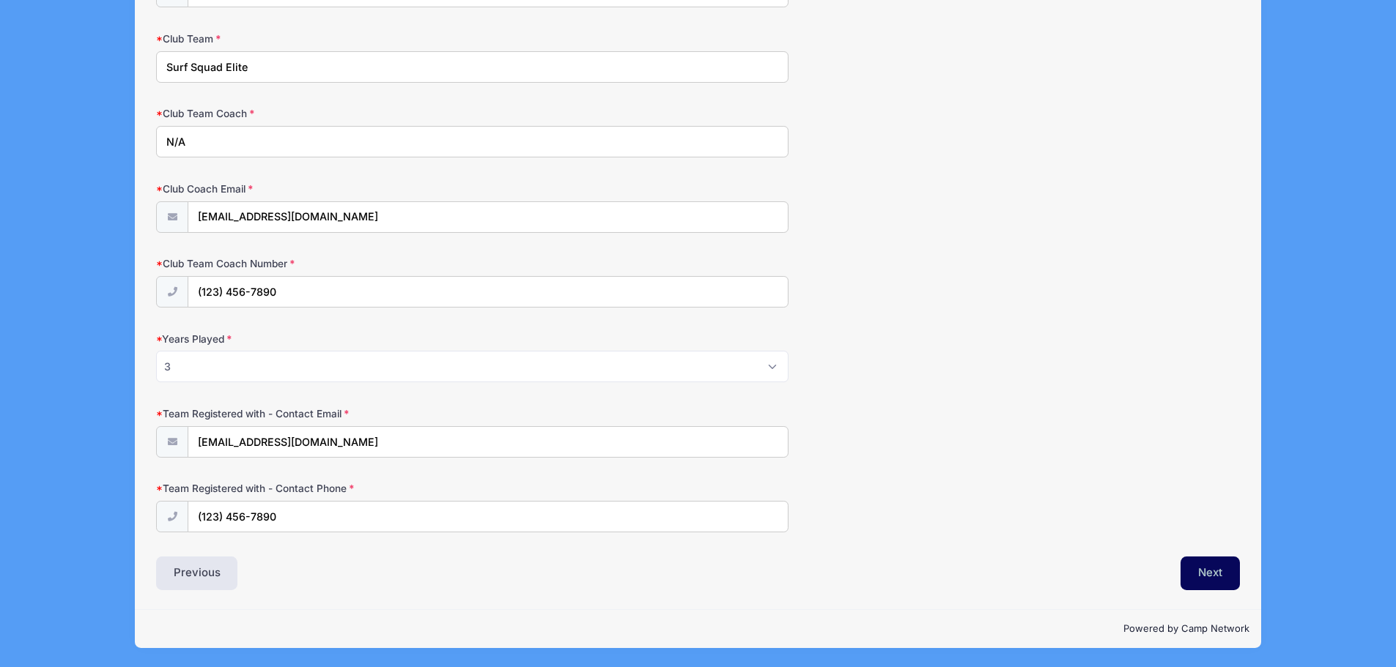
click at [1215, 571] on button "Next" at bounding box center [1209, 574] width 59 height 34
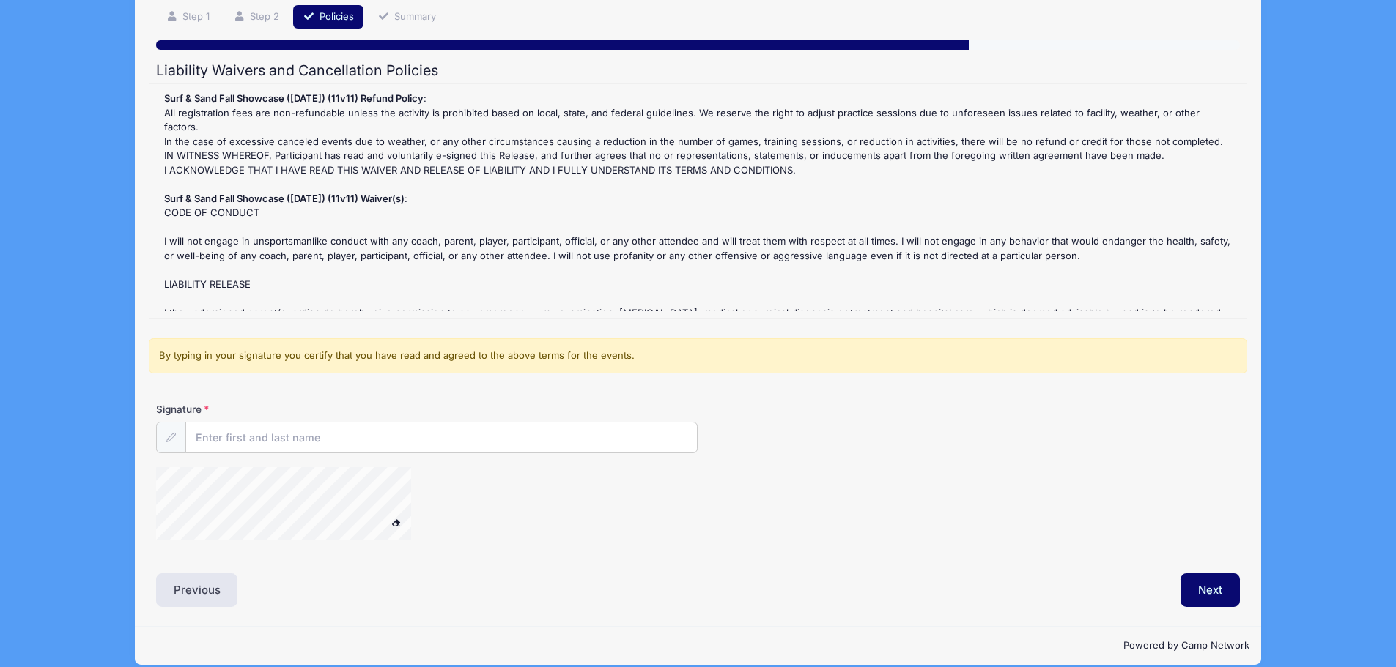
scroll to position [123, 0]
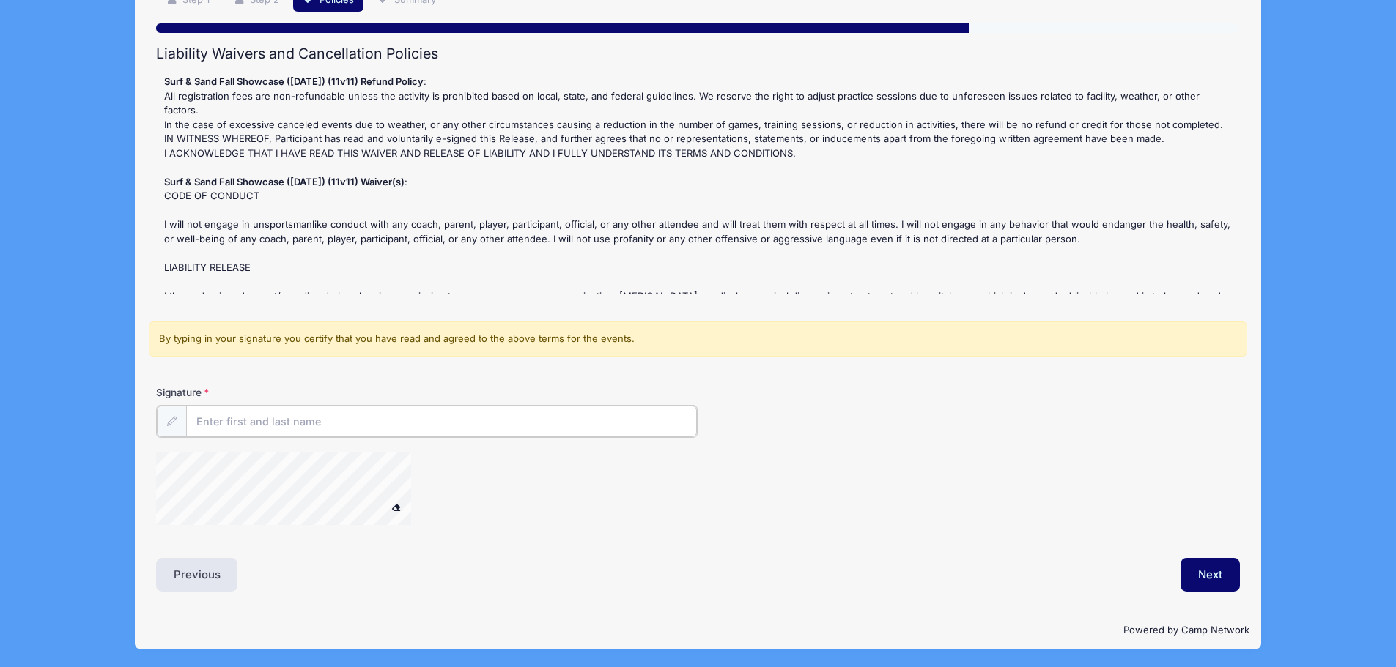
click at [225, 419] on input "Signature" at bounding box center [441, 422] width 511 height 32
type input "t"
type input "[PERSON_NAME]"
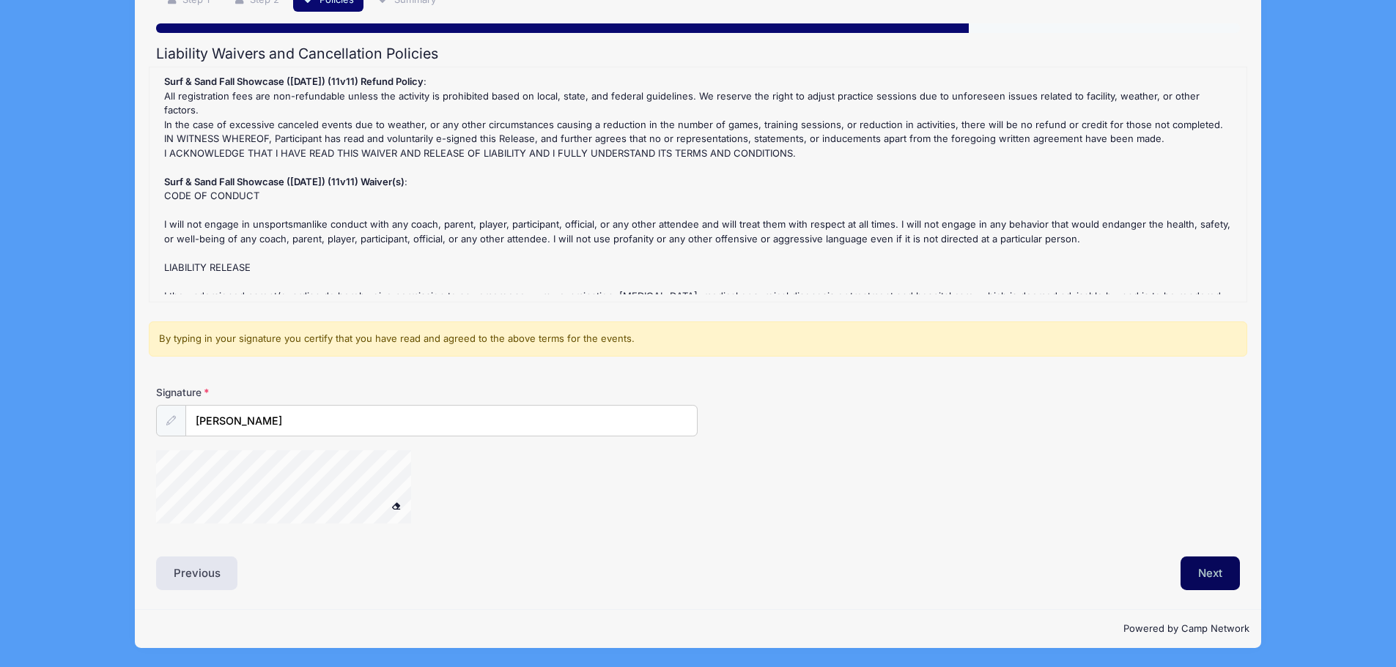
click at [1221, 568] on button "Next" at bounding box center [1209, 574] width 59 height 34
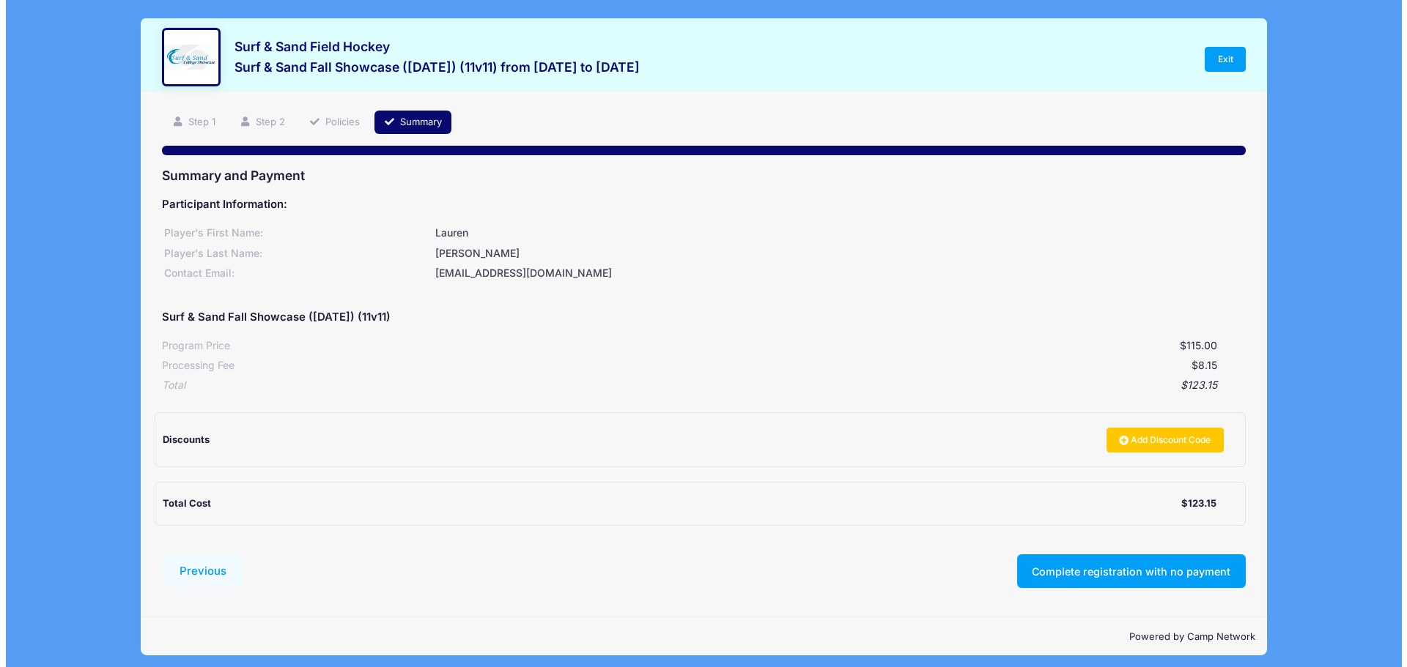
scroll to position [0, 0]
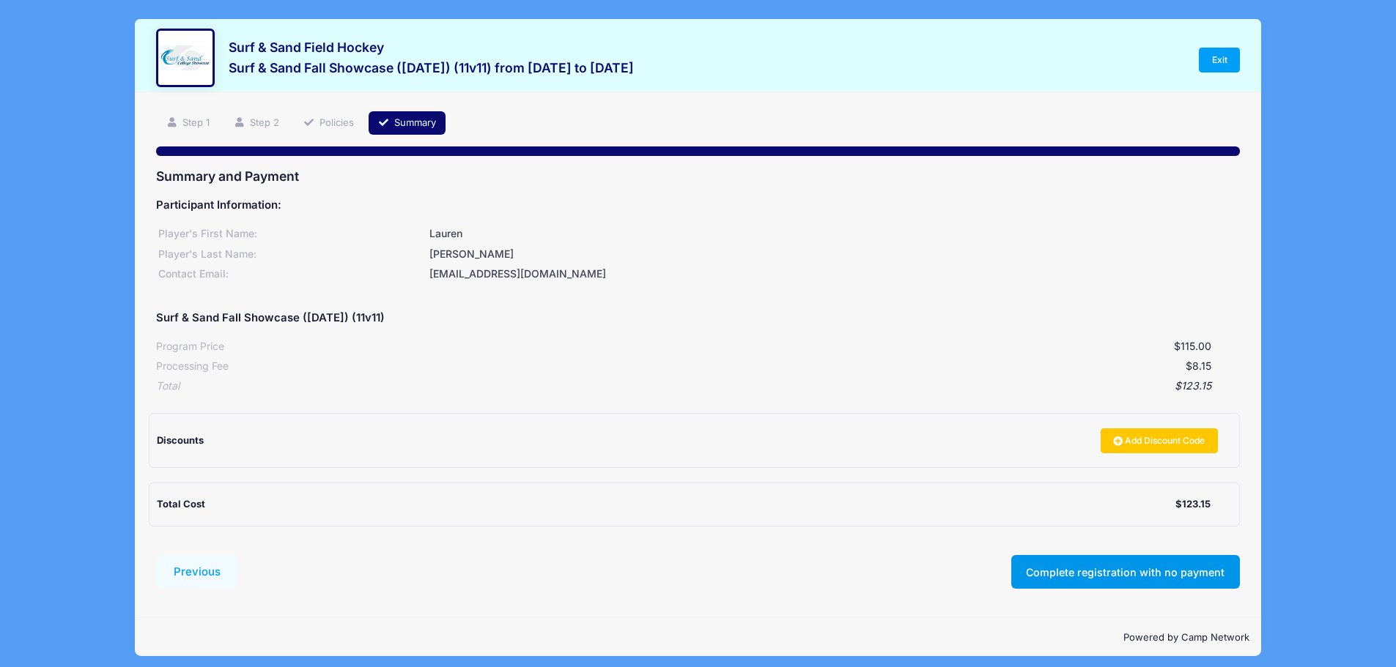
click at [1131, 568] on button "Complete registration with no payment" at bounding box center [1125, 572] width 229 height 34
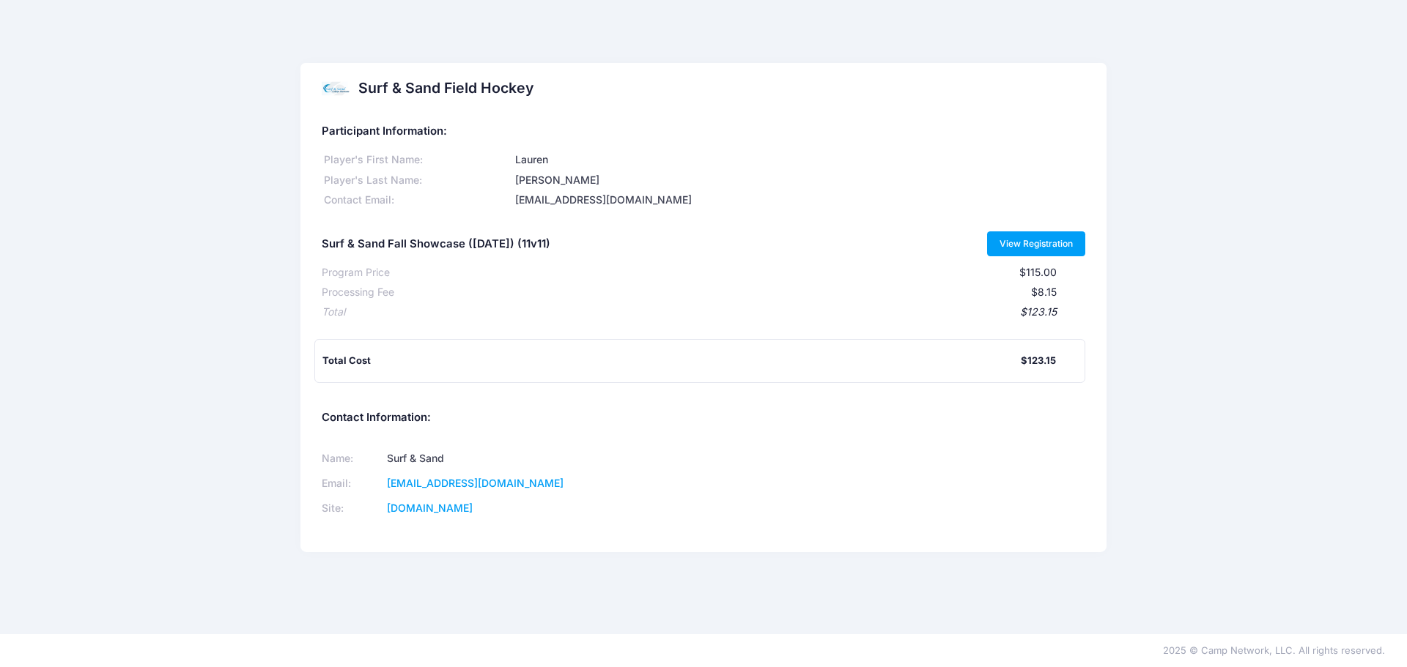
click at [1043, 237] on link "View Registration" at bounding box center [1036, 244] width 99 height 25
